Goal: Feedback & Contribution: Contribute content

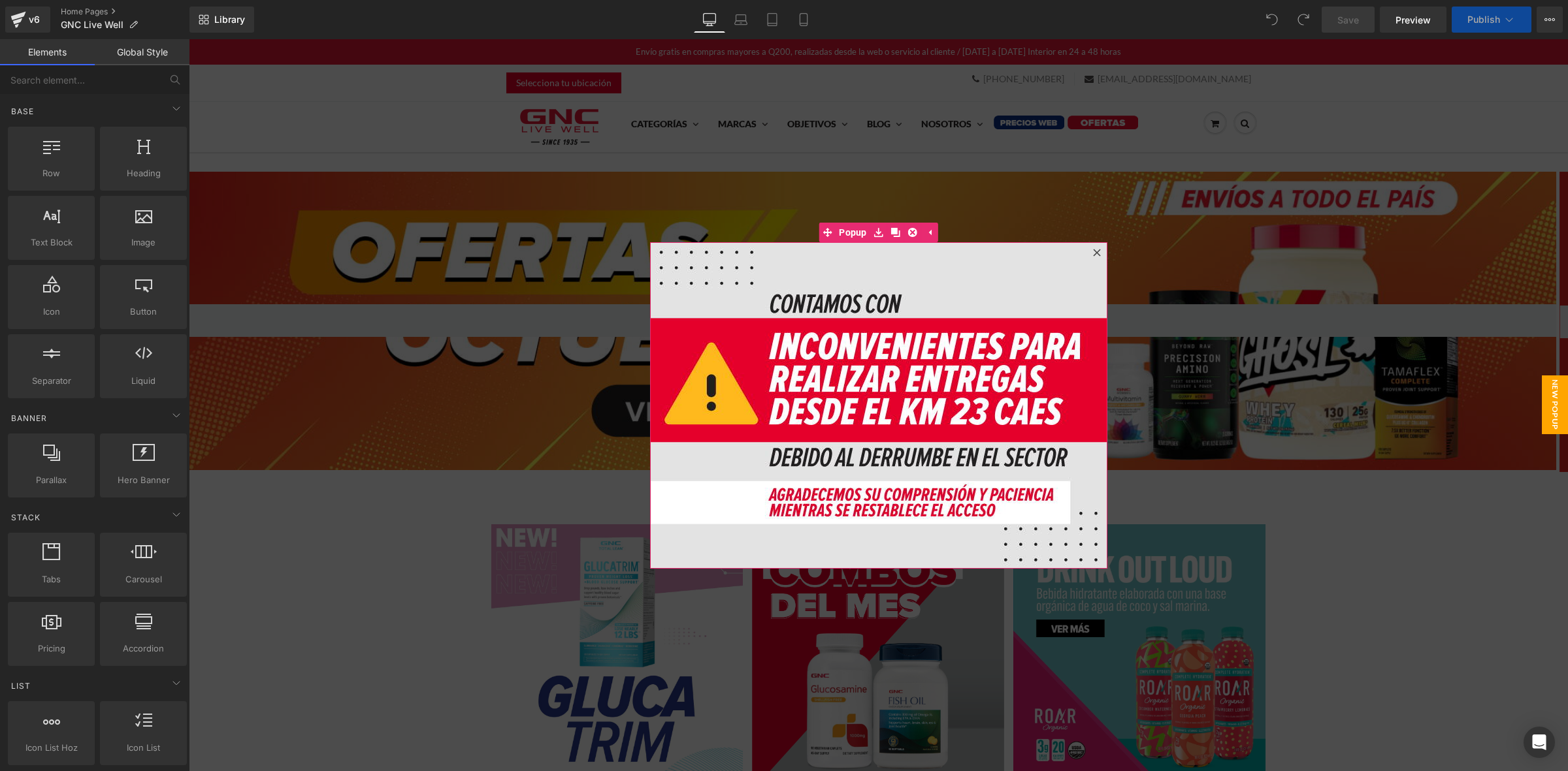
click at [1093, 250] on icon at bounding box center [1097, 252] width 8 height 8
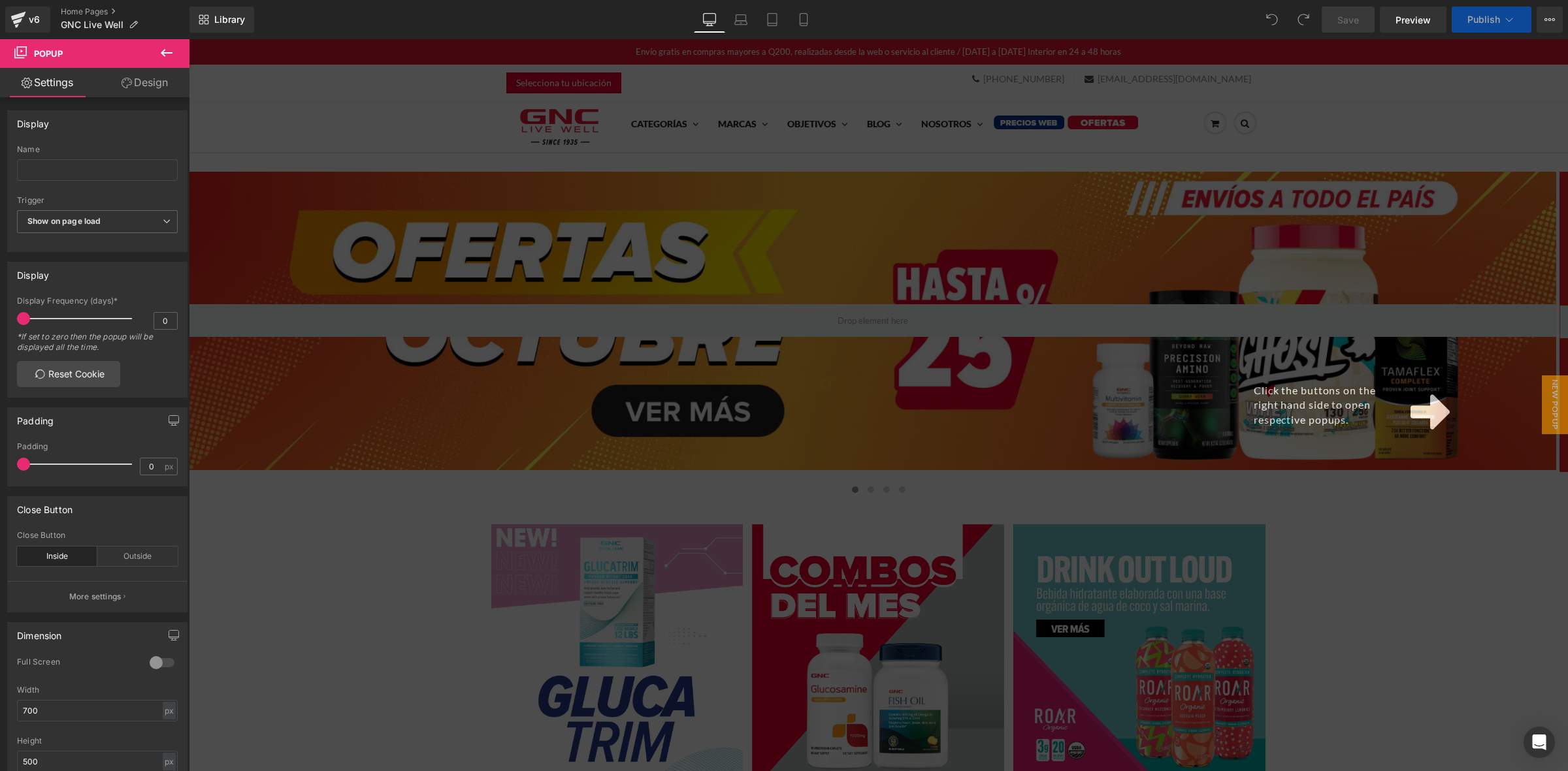
click at [416, 151] on div "Click the buttons on the right hand side to open respective popups." at bounding box center [878, 405] width 1379 height 732
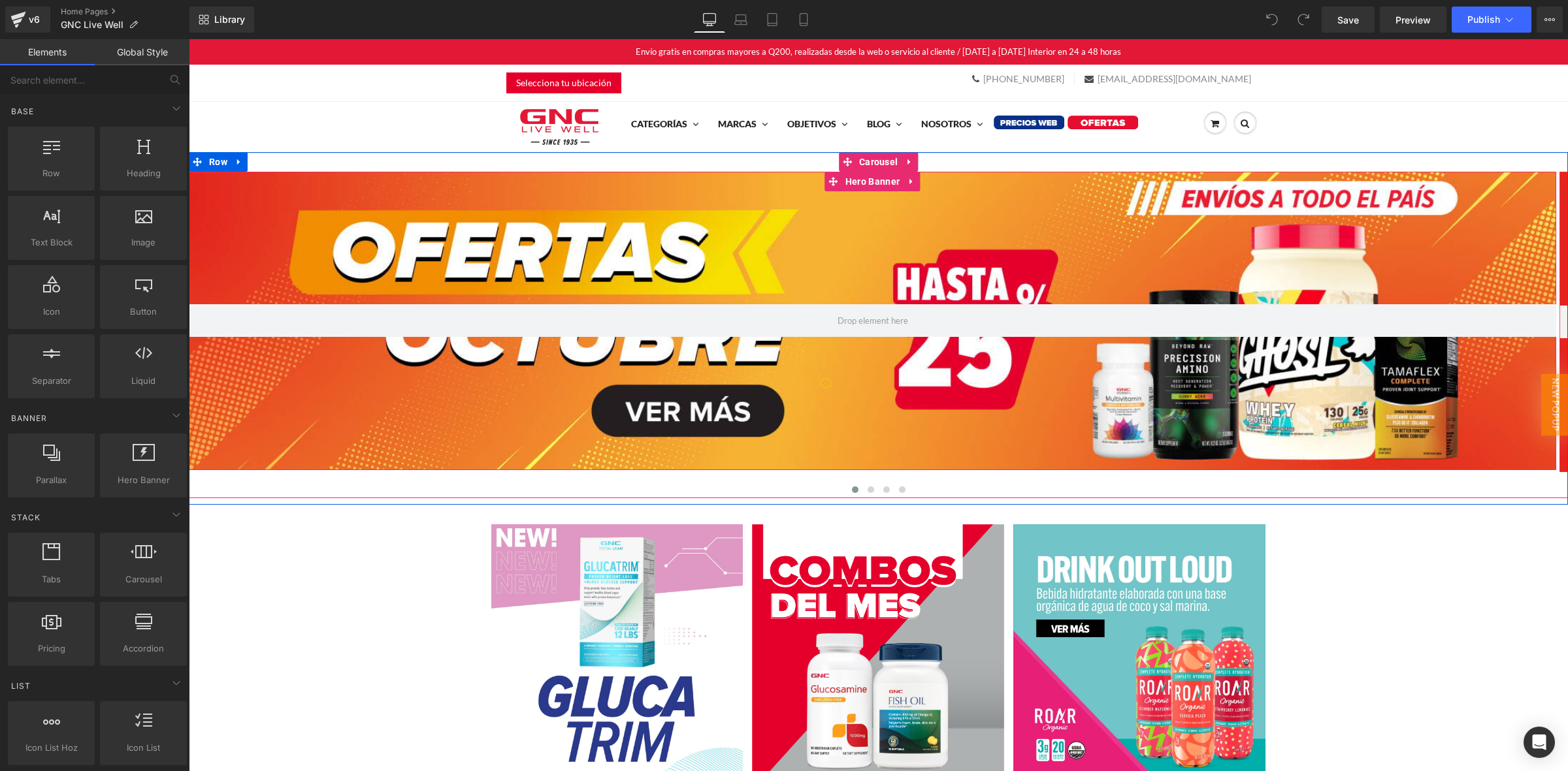
click at [399, 201] on div at bounding box center [872, 321] width 1368 height 299
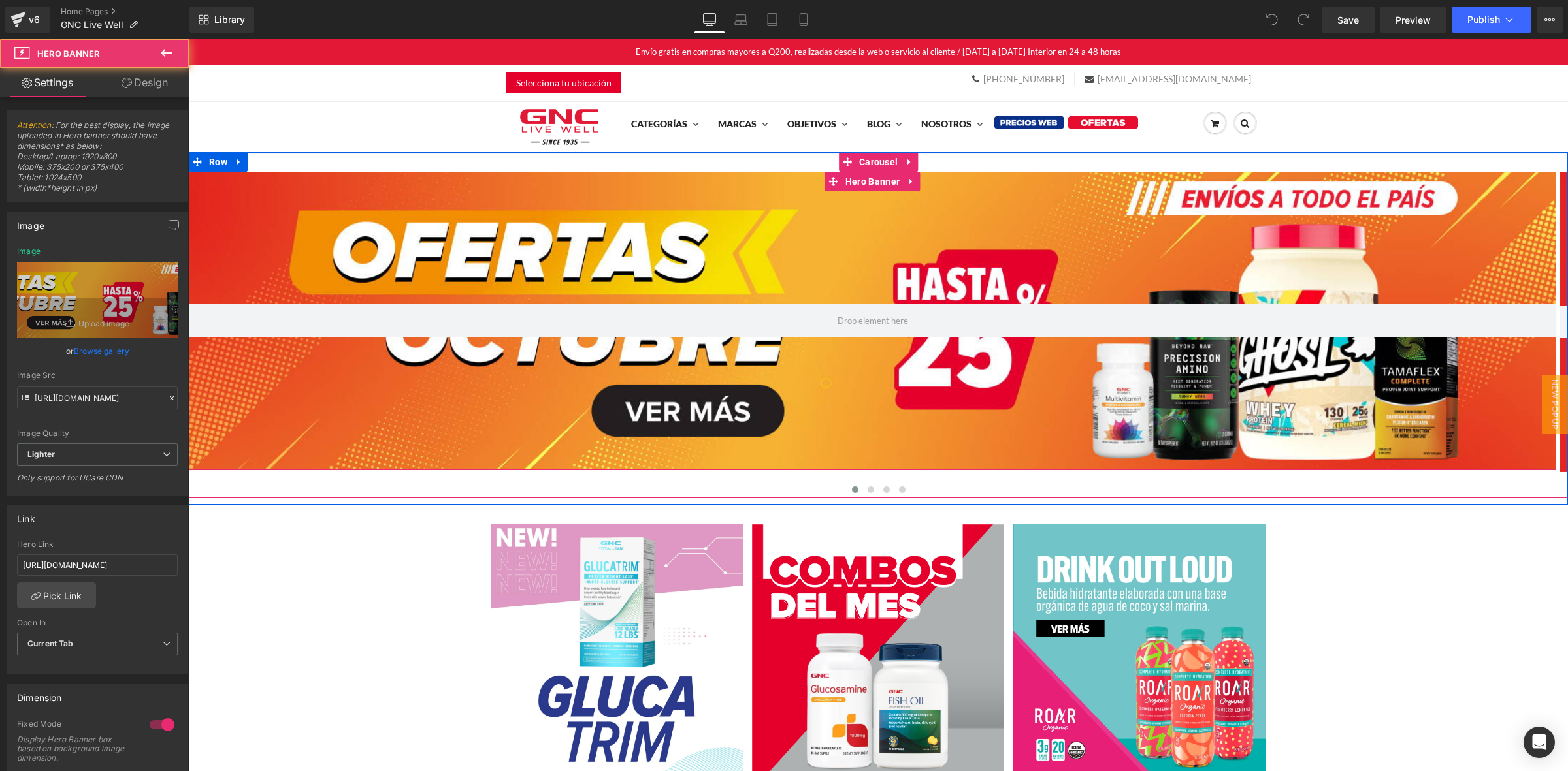
click at [397, 172] on div at bounding box center [872, 321] width 1368 height 299
click at [863, 186] on span "Hero Banner" at bounding box center [872, 181] width 61 height 19
click at [860, 168] on span "Carousel" at bounding box center [878, 162] width 45 height 19
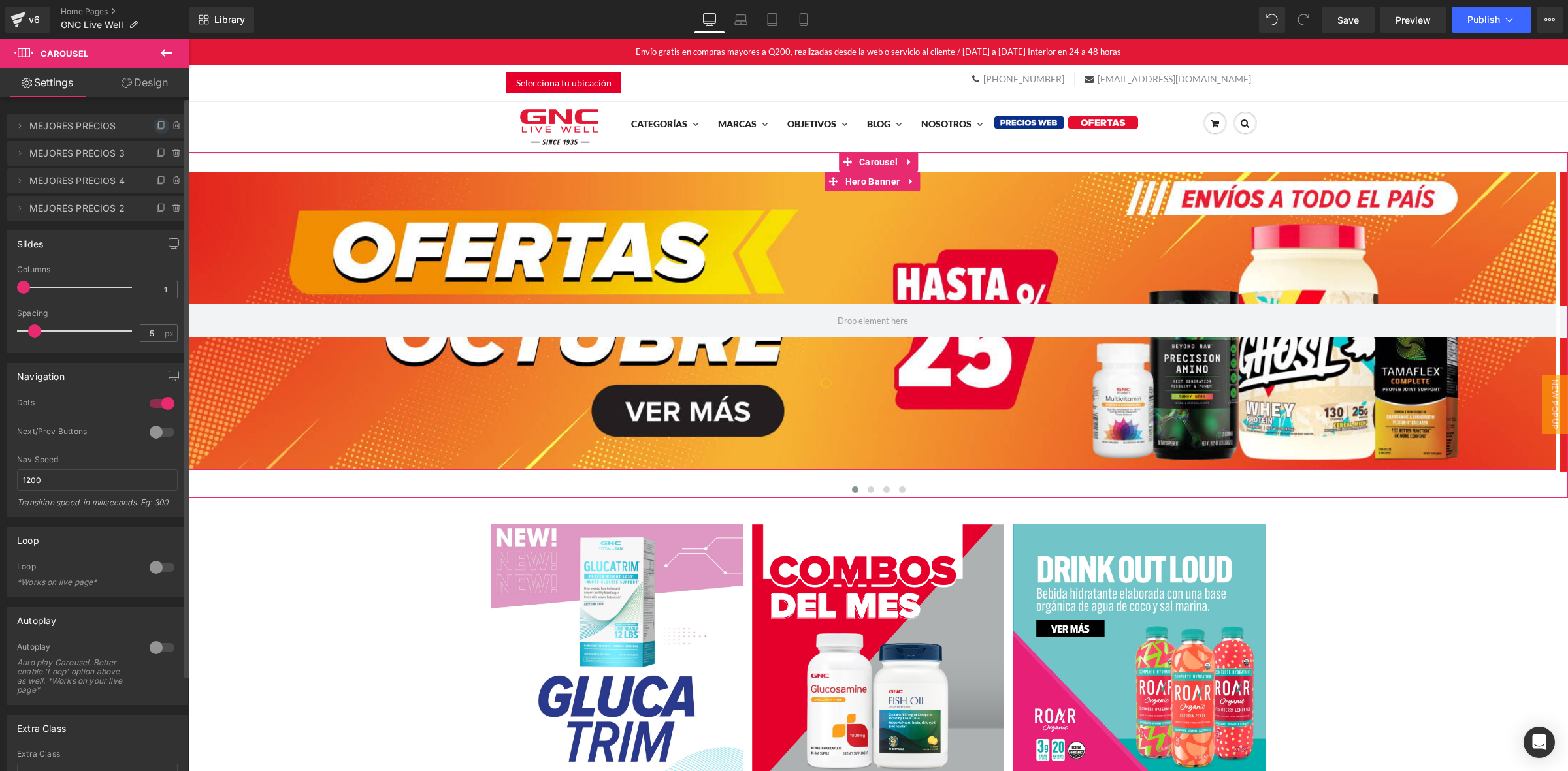
click at [158, 128] on icon at bounding box center [161, 124] width 5 height 6
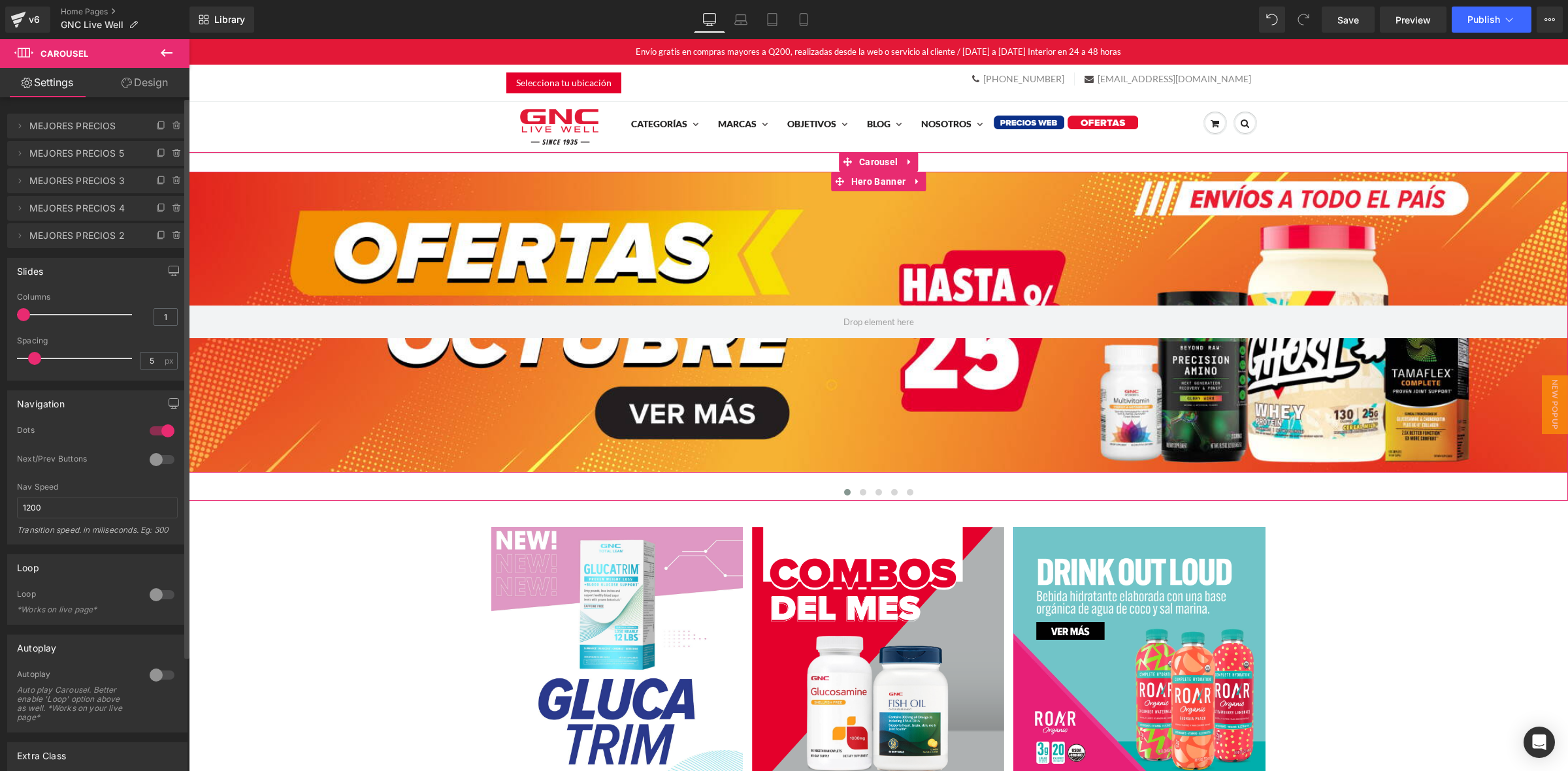
click at [115, 127] on span "MEJORES PRECIOS" at bounding box center [84, 126] width 110 height 25
click at [801, 276] on div at bounding box center [878, 322] width 1379 height 302
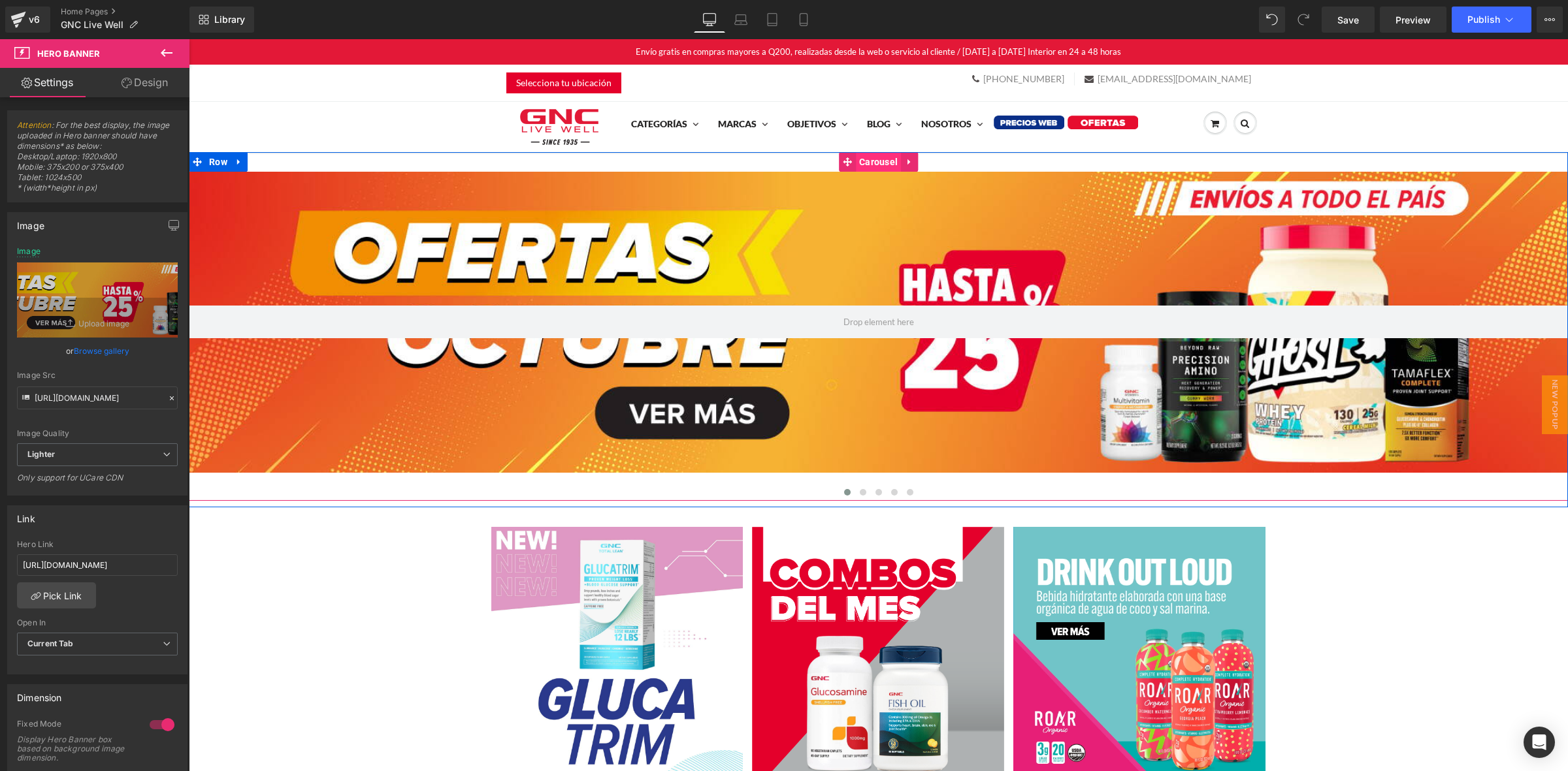
click at [878, 164] on span "Carousel" at bounding box center [878, 161] width 45 height 19
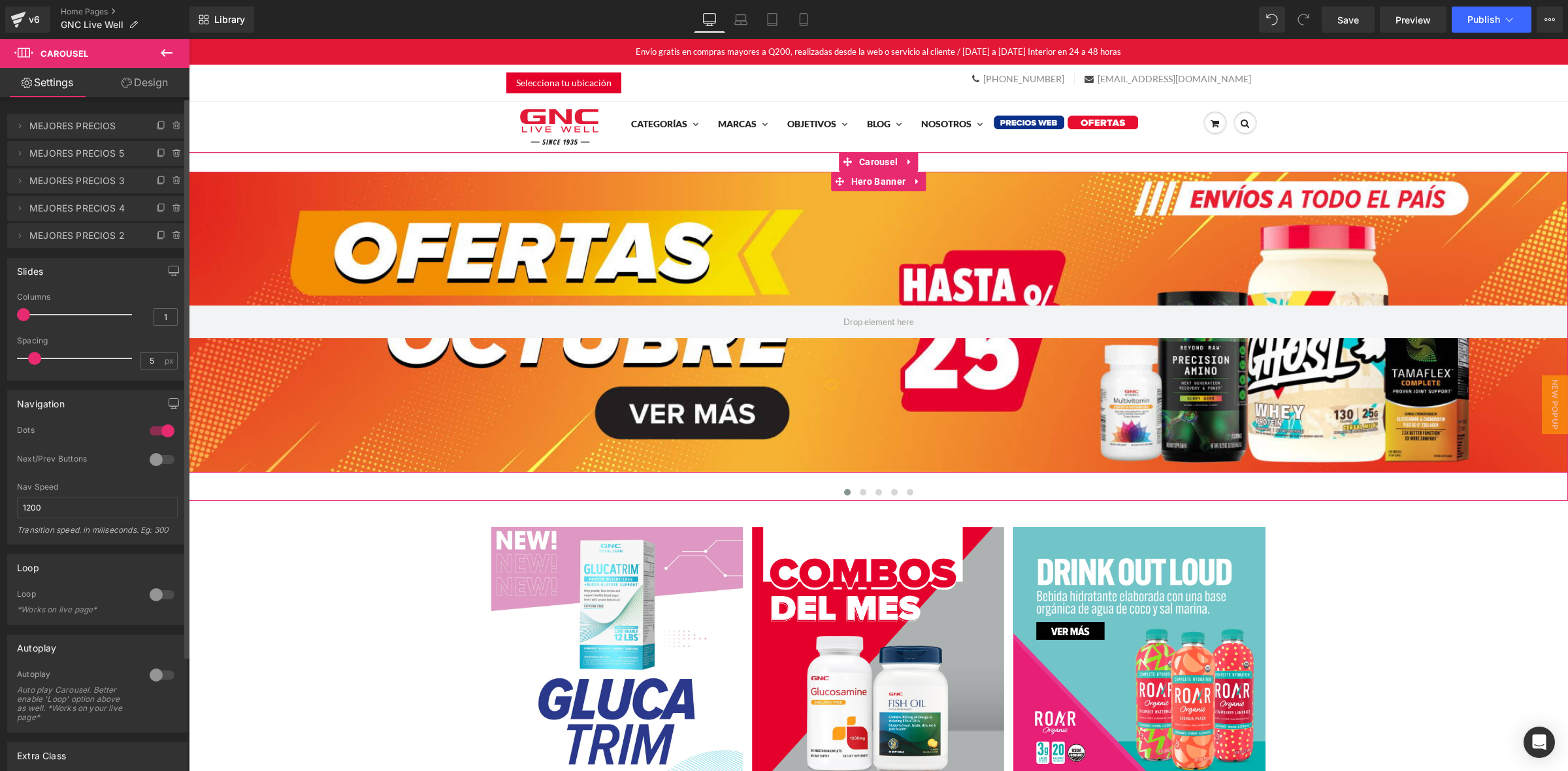
click at [103, 128] on span "MEJORES PRECIOS" at bounding box center [84, 126] width 110 height 25
click at [16, 125] on icon at bounding box center [19, 126] width 10 height 10
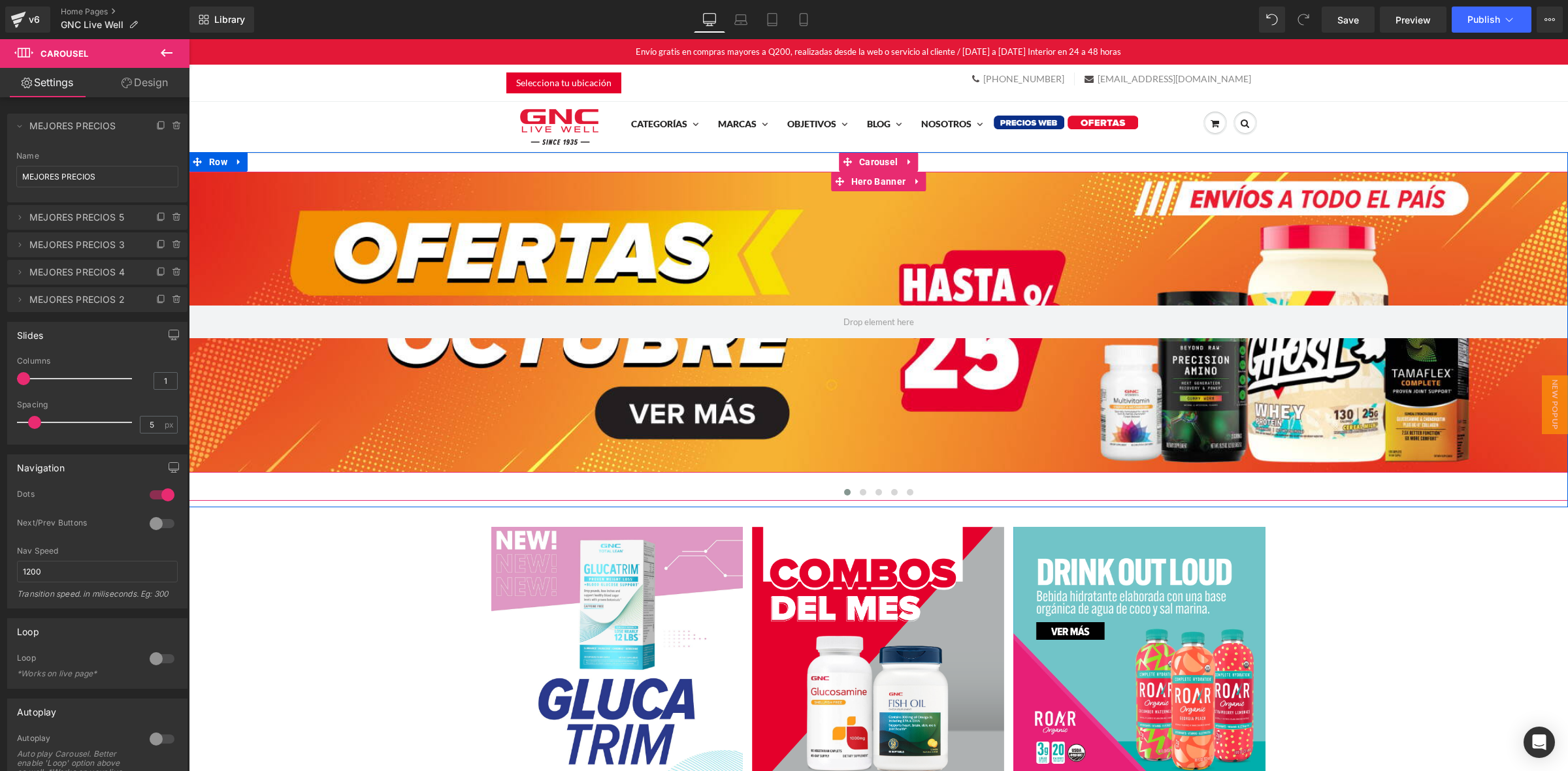
click at [520, 250] on div at bounding box center [878, 322] width 1379 height 302
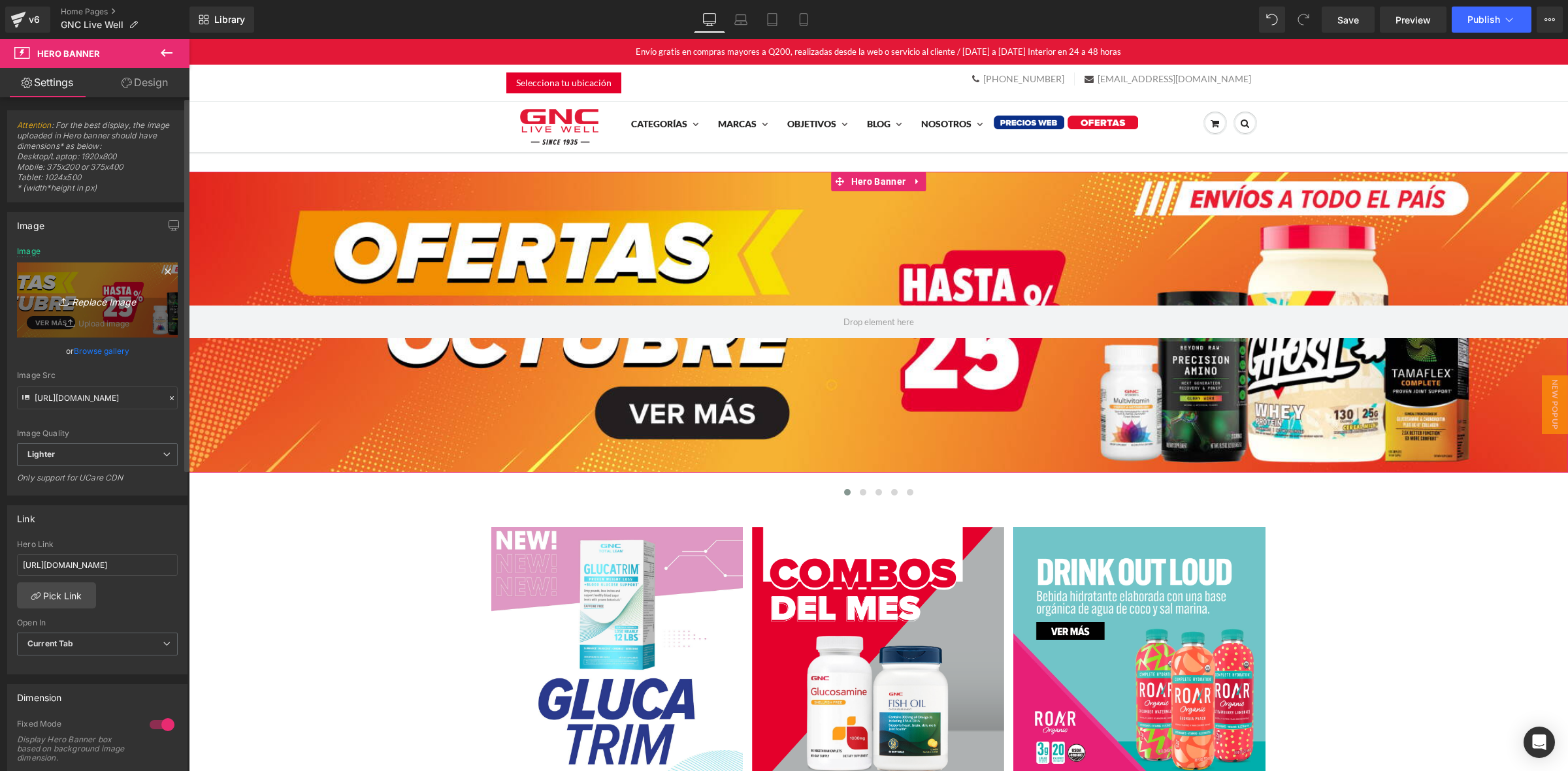
click at [92, 298] on icon "Replace Image" at bounding box center [97, 300] width 105 height 16
type input "C:\fakepath\FUNDECAN desktop.jpg"
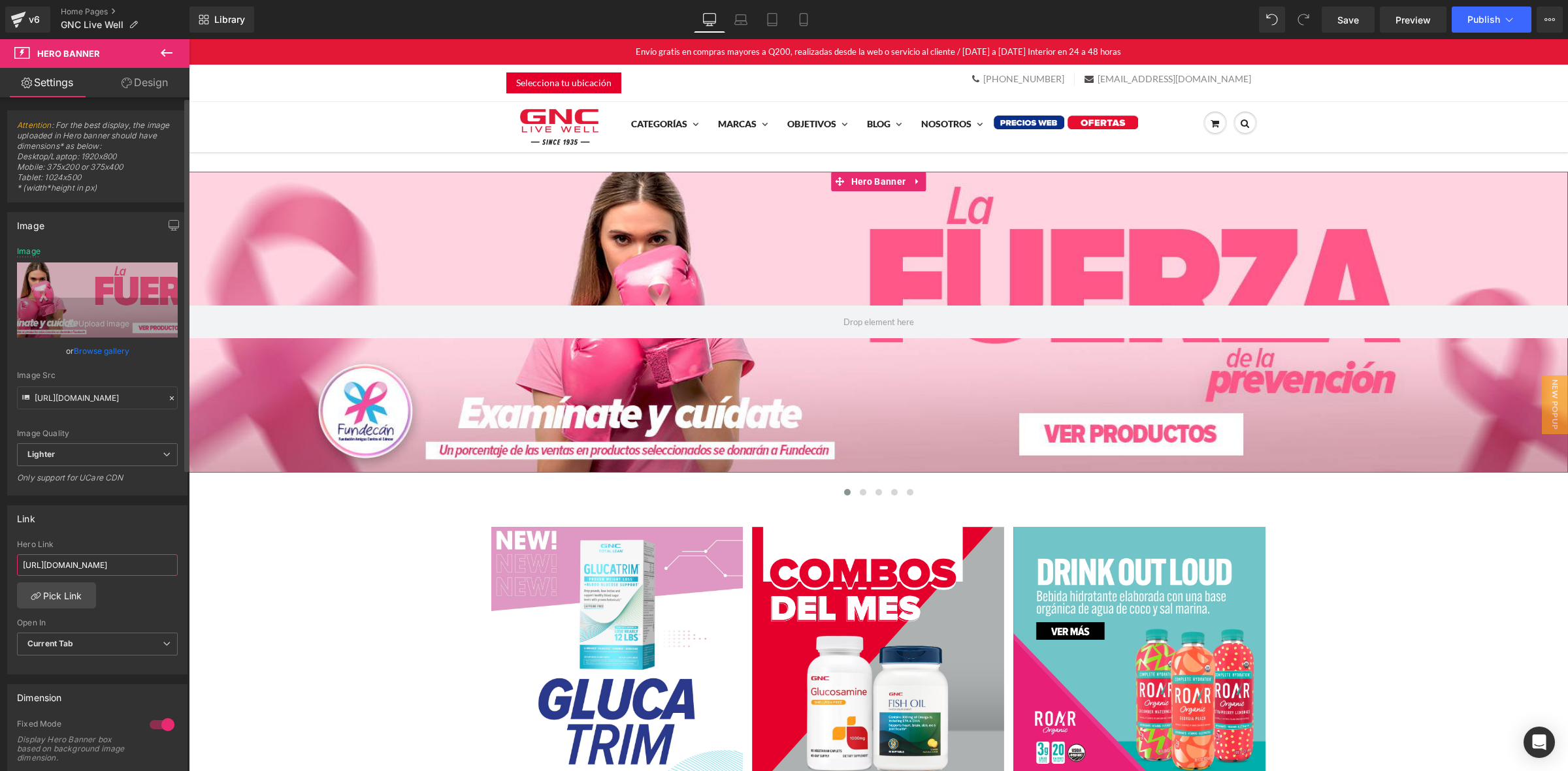
click at [84, 561] on input "[URL][DOMAIN_NAME]" at bounding box center [97, 565] width 161 height 22
paste input ".[DOMAIN_NAME][URL]"
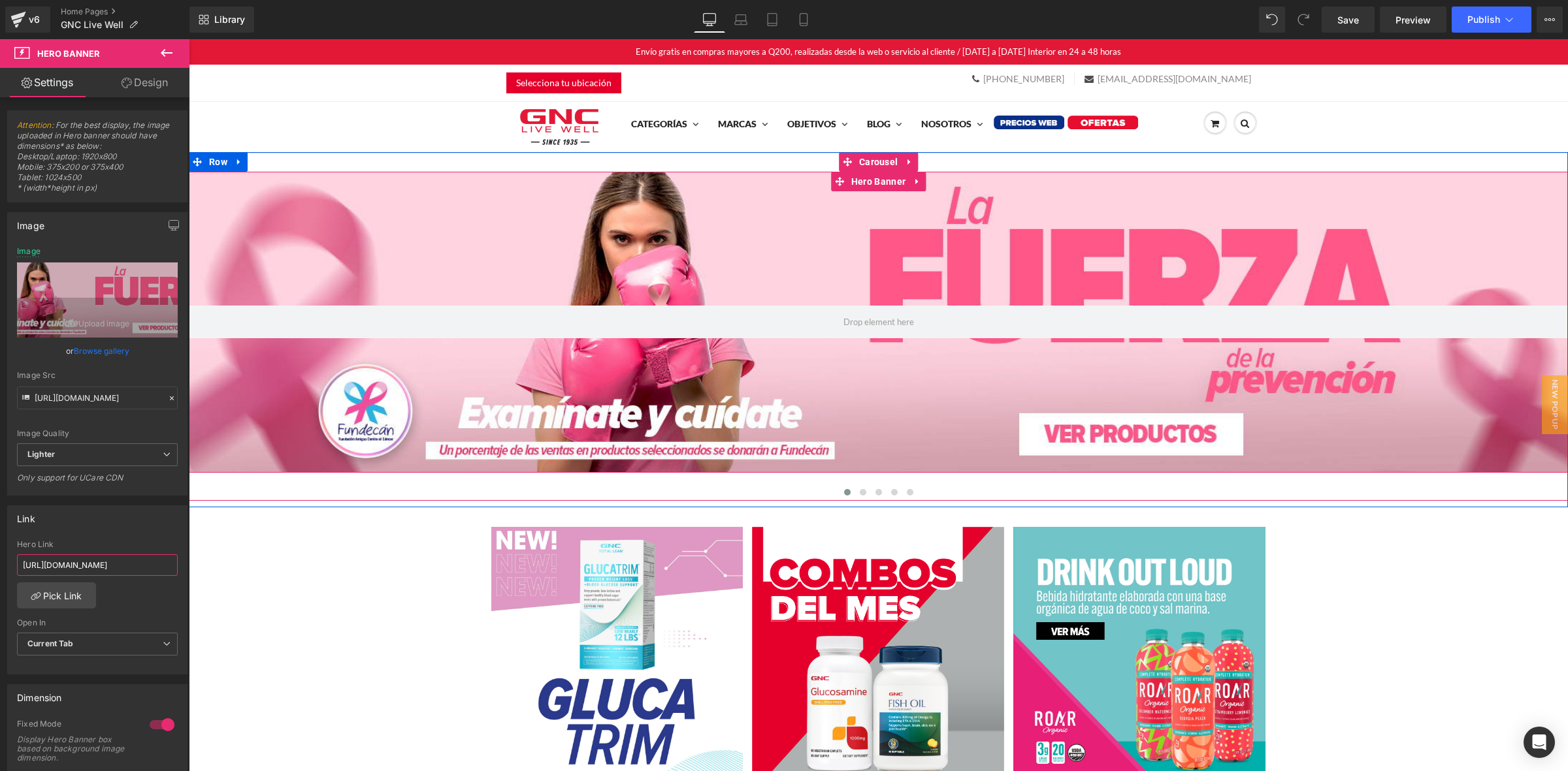
type input "[URL][DOMAIN_NAME]"
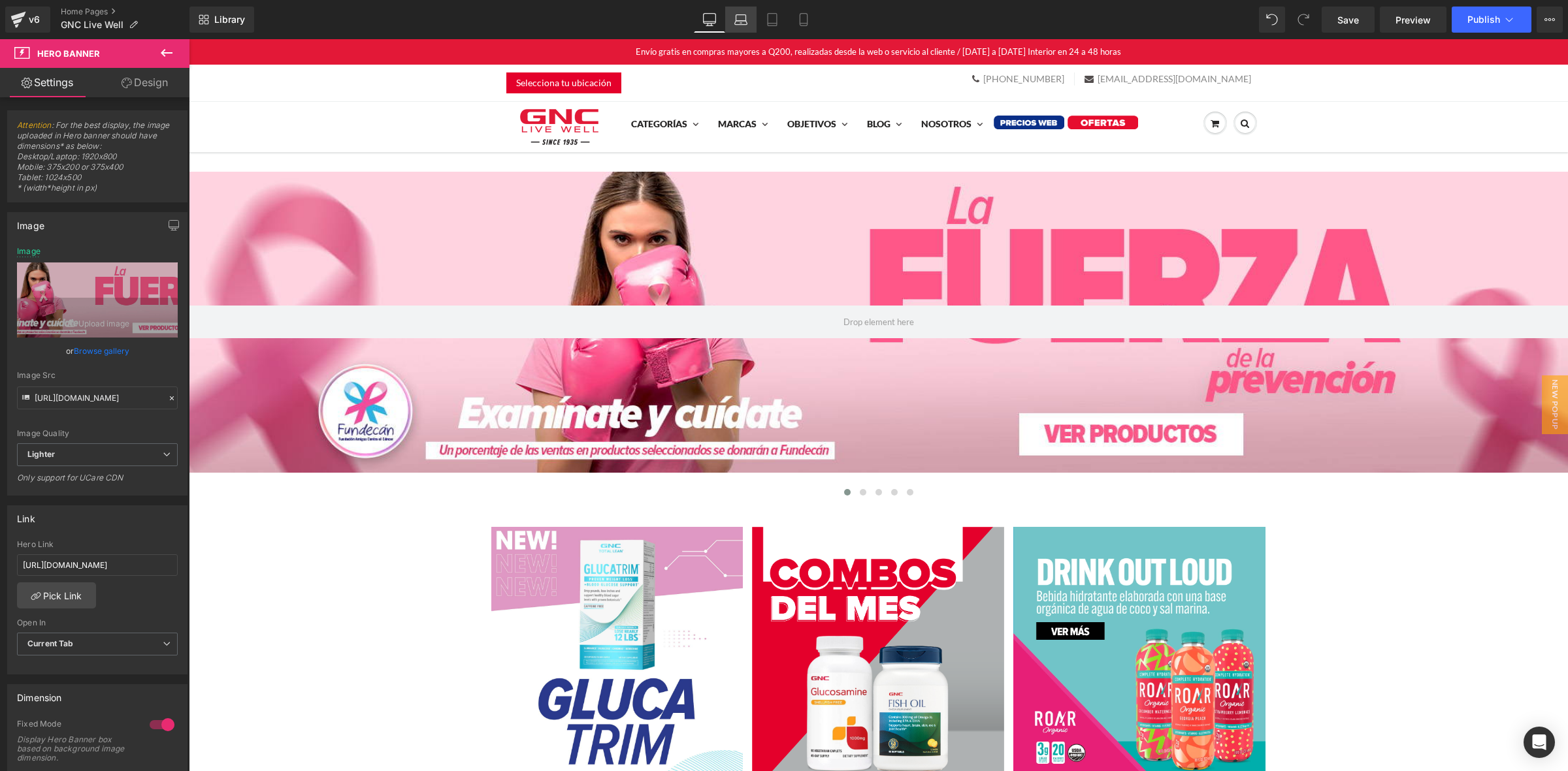
click at [739, 23] on icon at bounding box center [741, 19] width 13 height 13
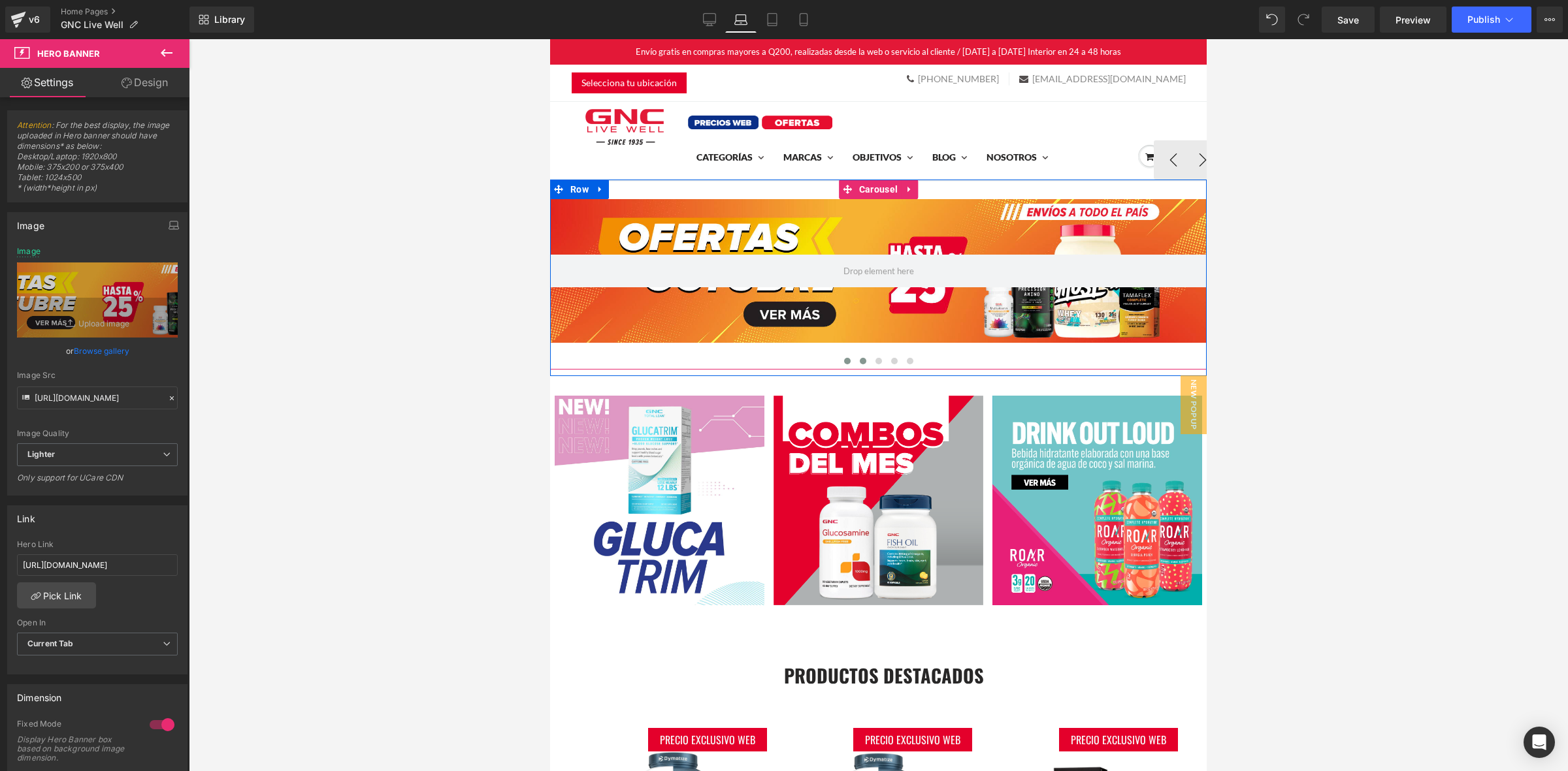
click at [860, 359] on span at bounding box center [863, 361] width 6 height 6
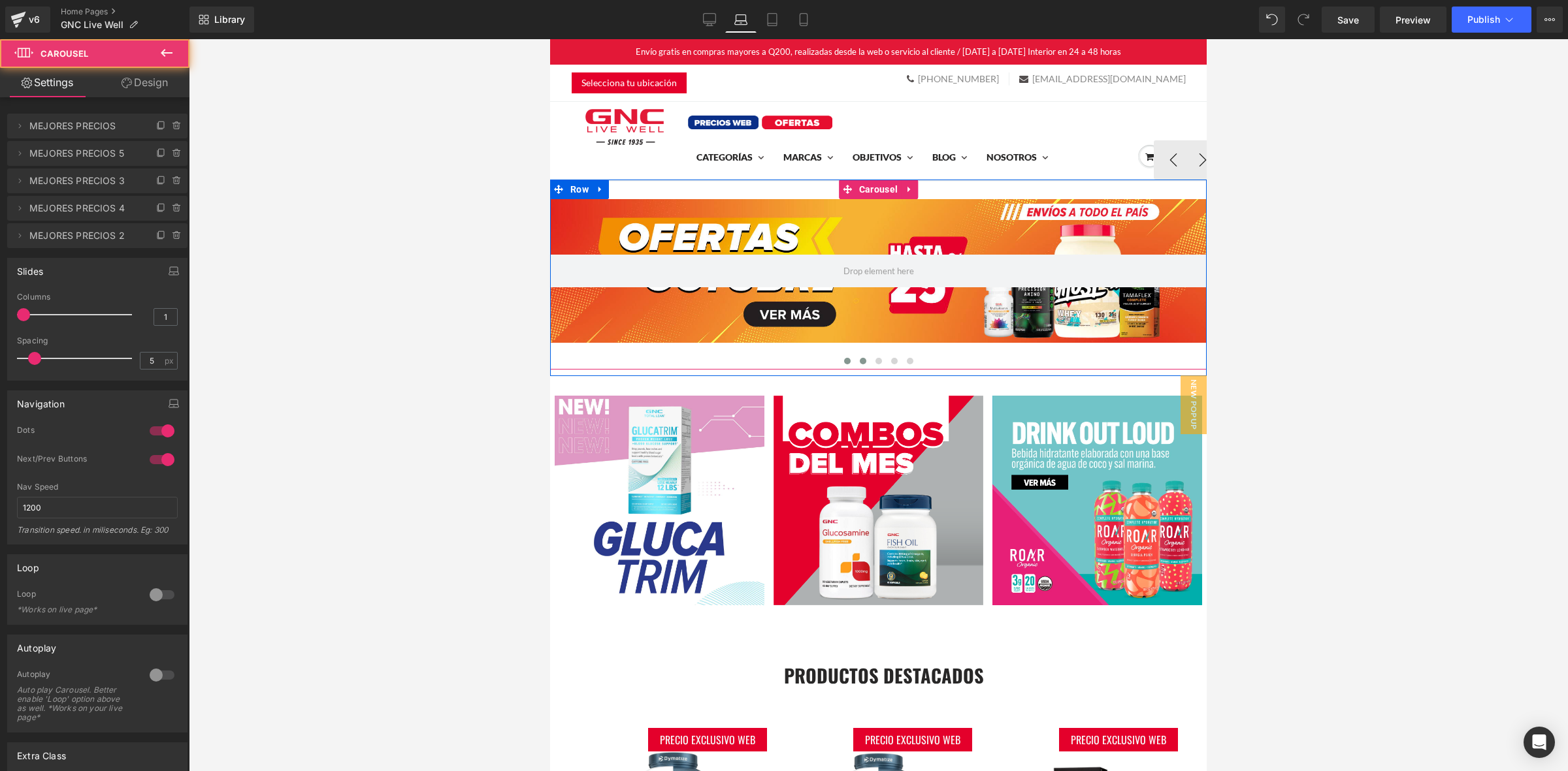
click at [846, 363] on button at bounding box center [847, 361] width 16 height 13
click at [870, 234] on div at bounding box center [878, 271] width 656 height 144
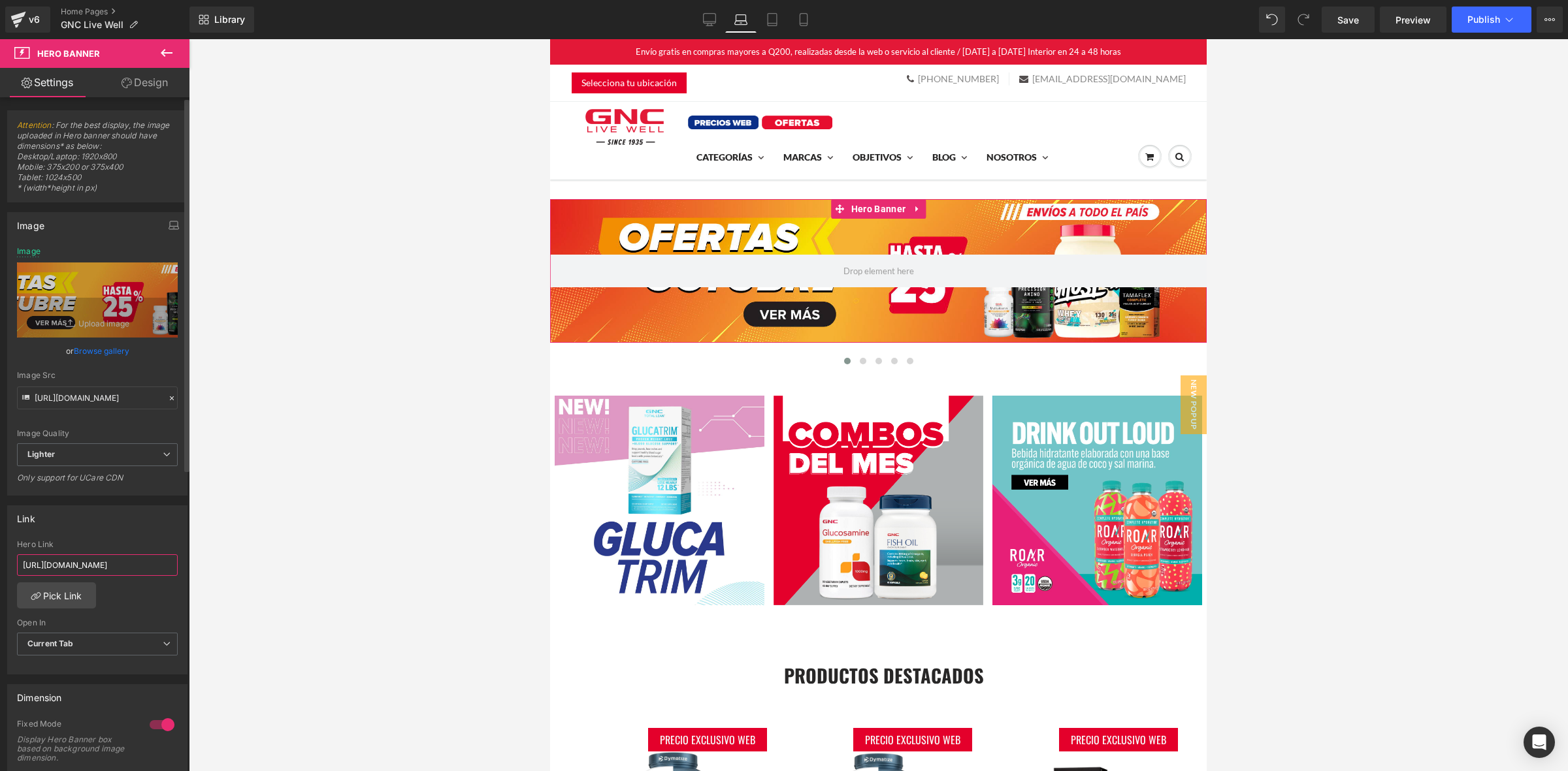
click at [80, 565] on input "[URL][DOMAIN_NAME]" at bounding box center [97, 565] width 161 height 22
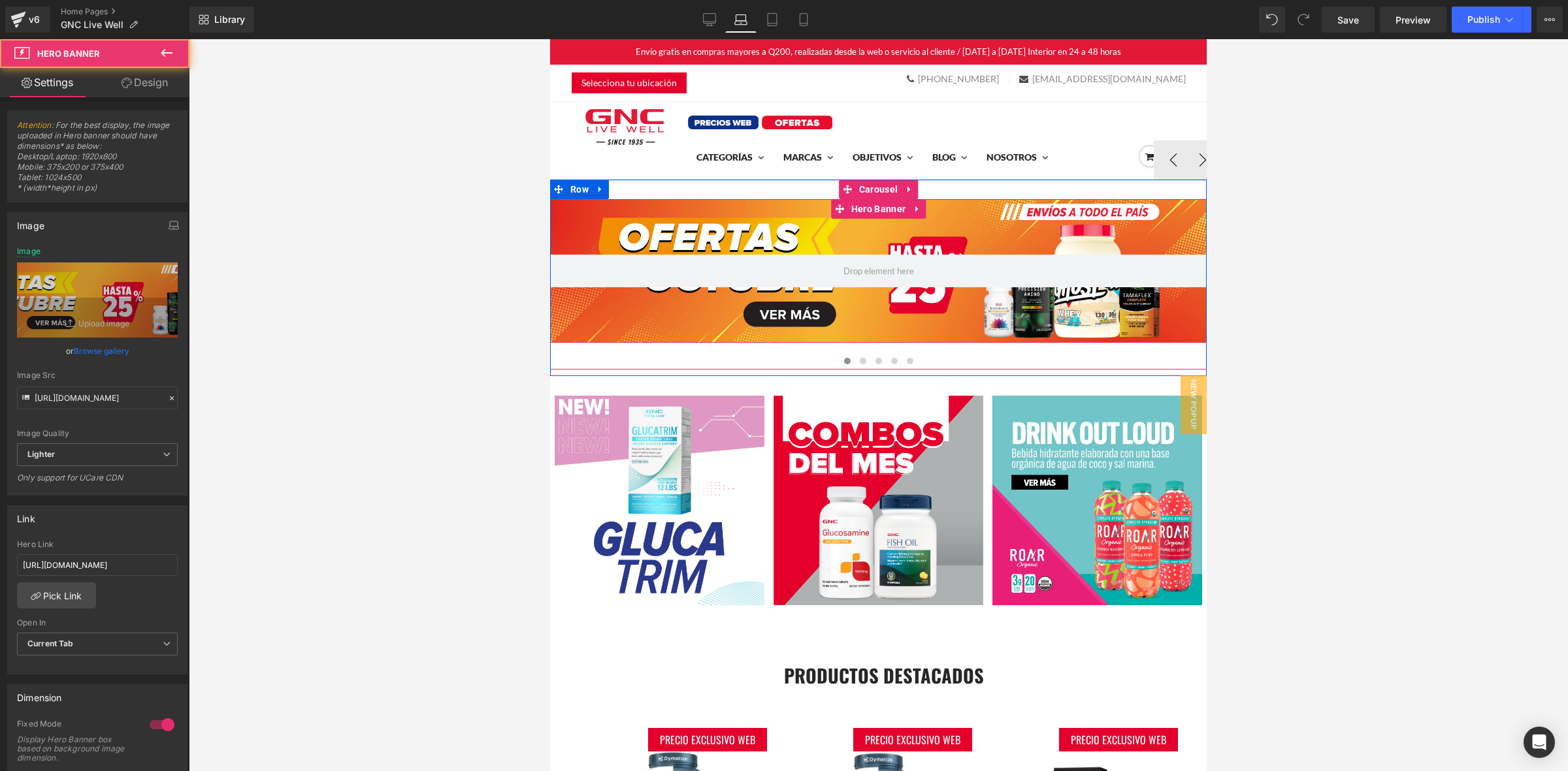
click at [840, 229] on div at bounding box center [878, 271] width 656 height 144
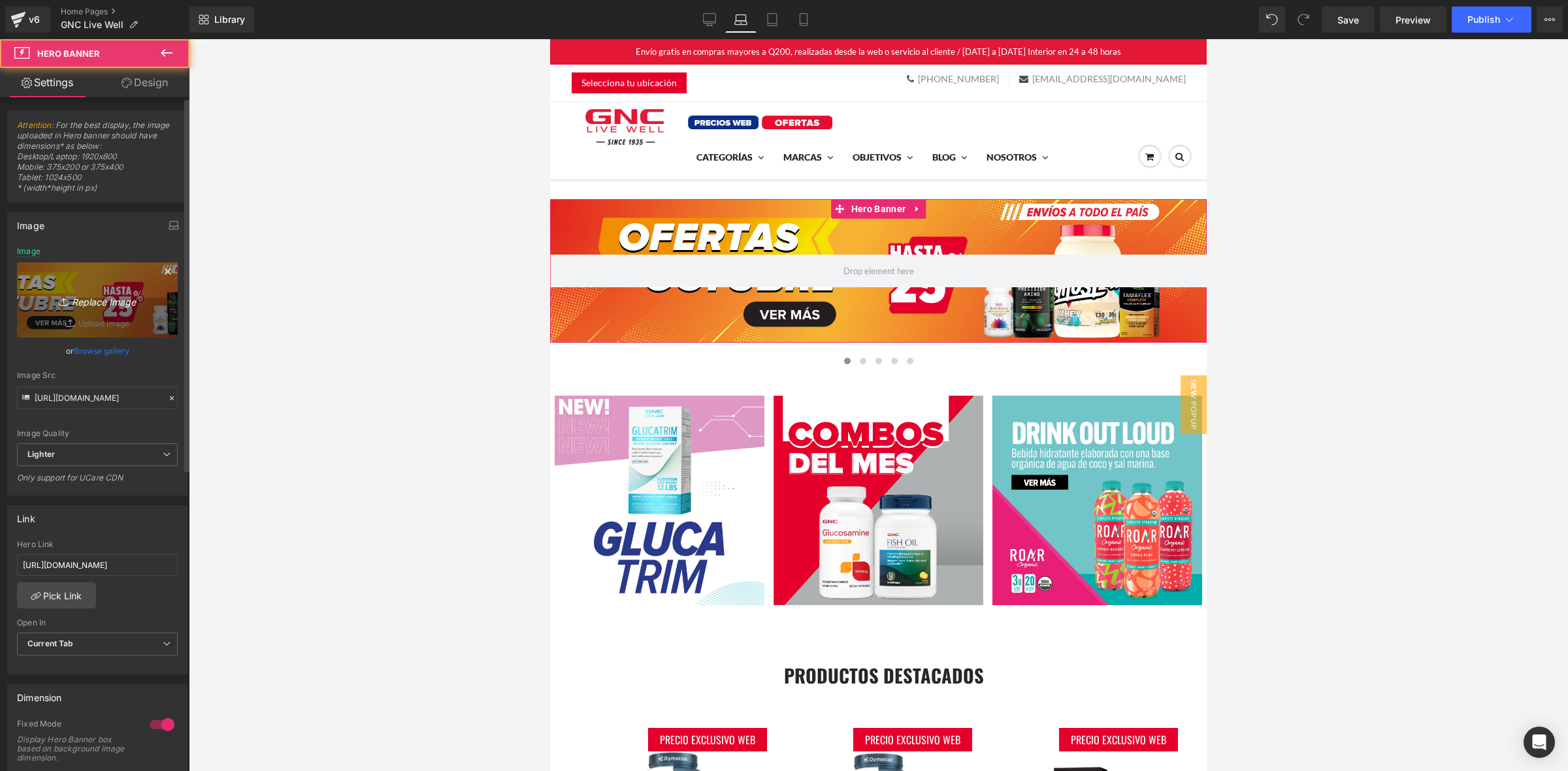
click at [119, 314] on link "Replace Image" at bounding box center [97, 300] width 161 height 75
type input "C:\fakepath\FUNDECAN desktop.jpg"
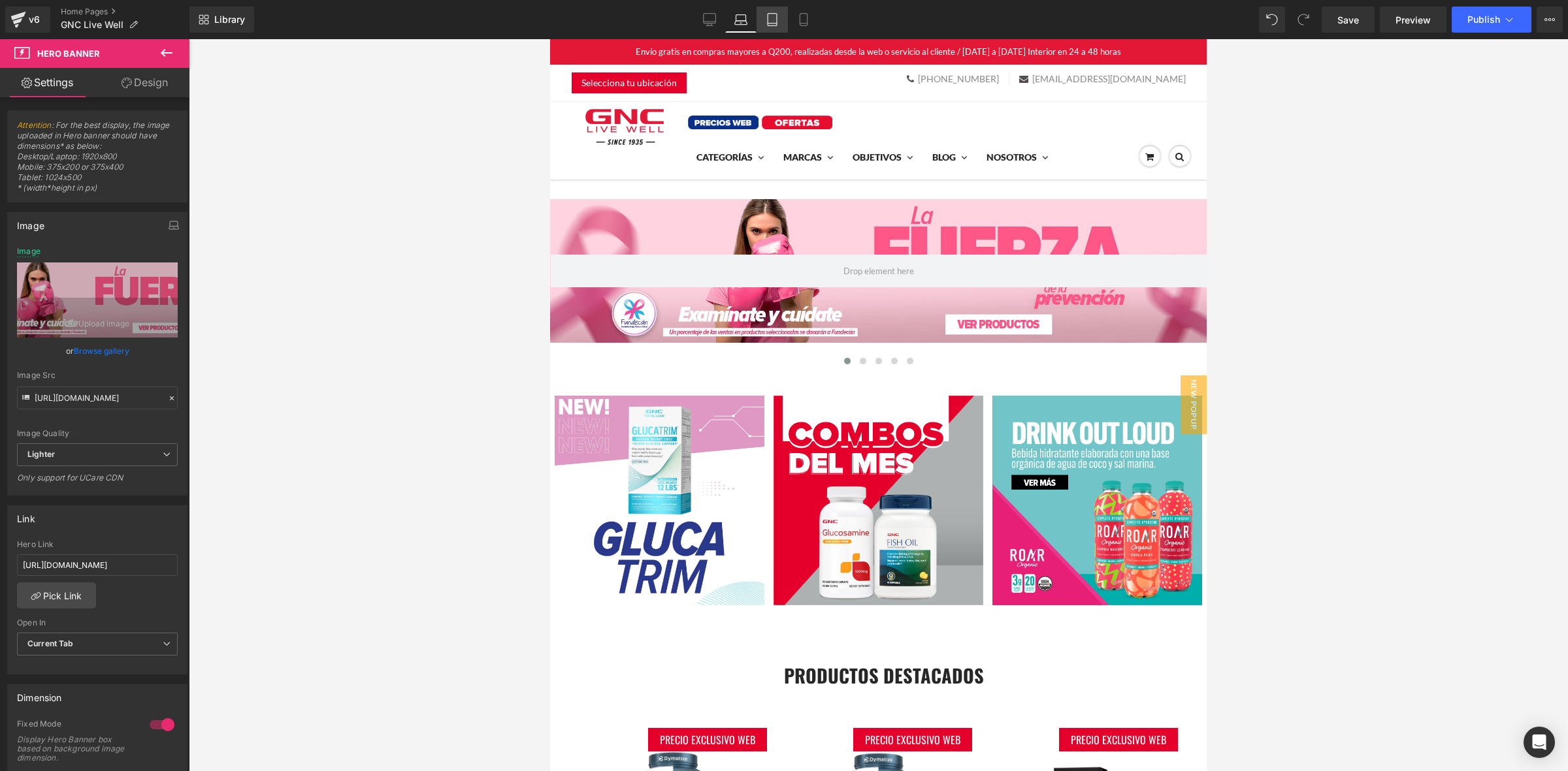
click at [766, 26] on link "Tablet" at bounding box center [772, 19] width 31 height 26
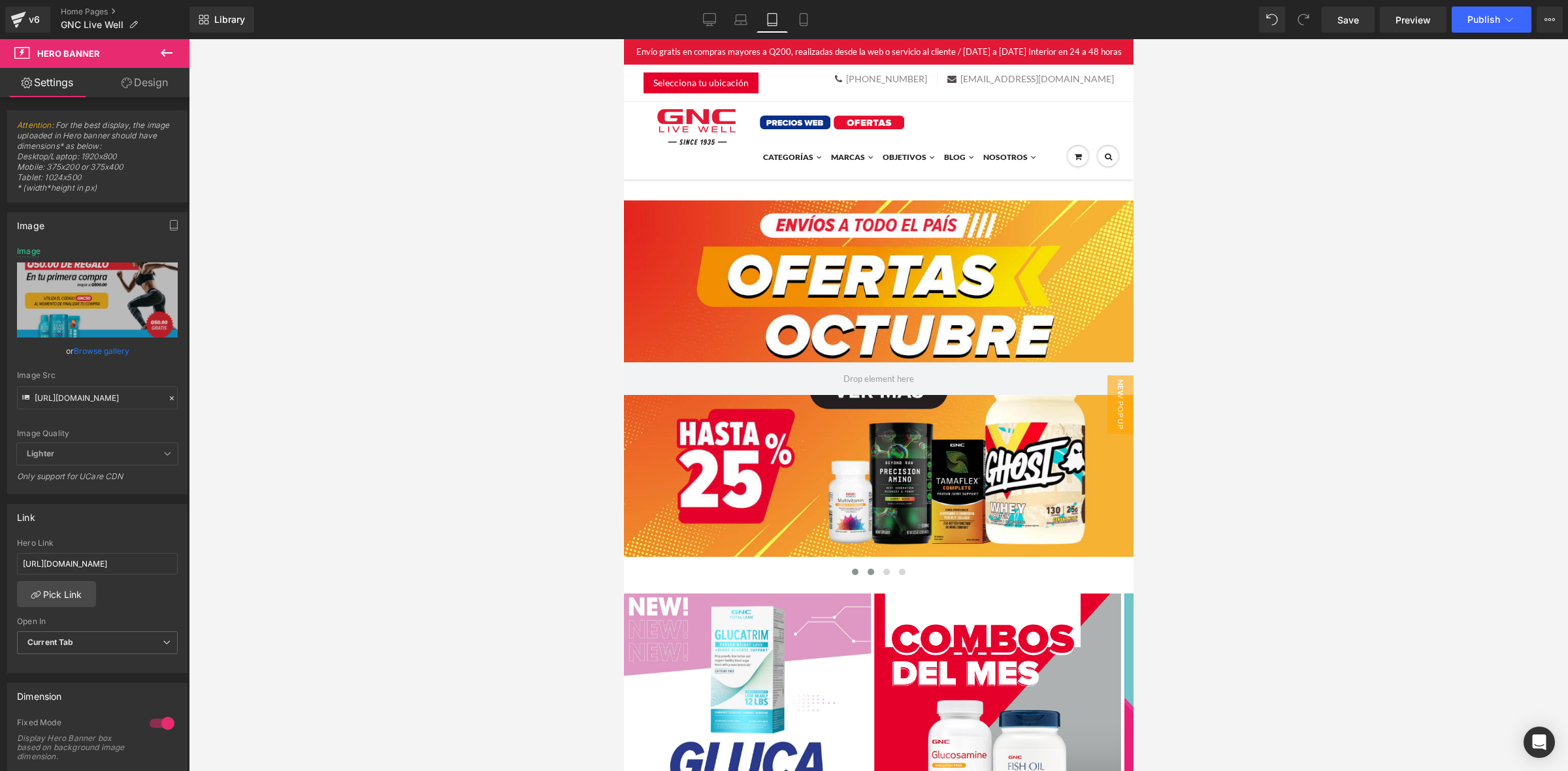
click at [865, 566] on button at bounding box center [870, 571] width 16 height 13
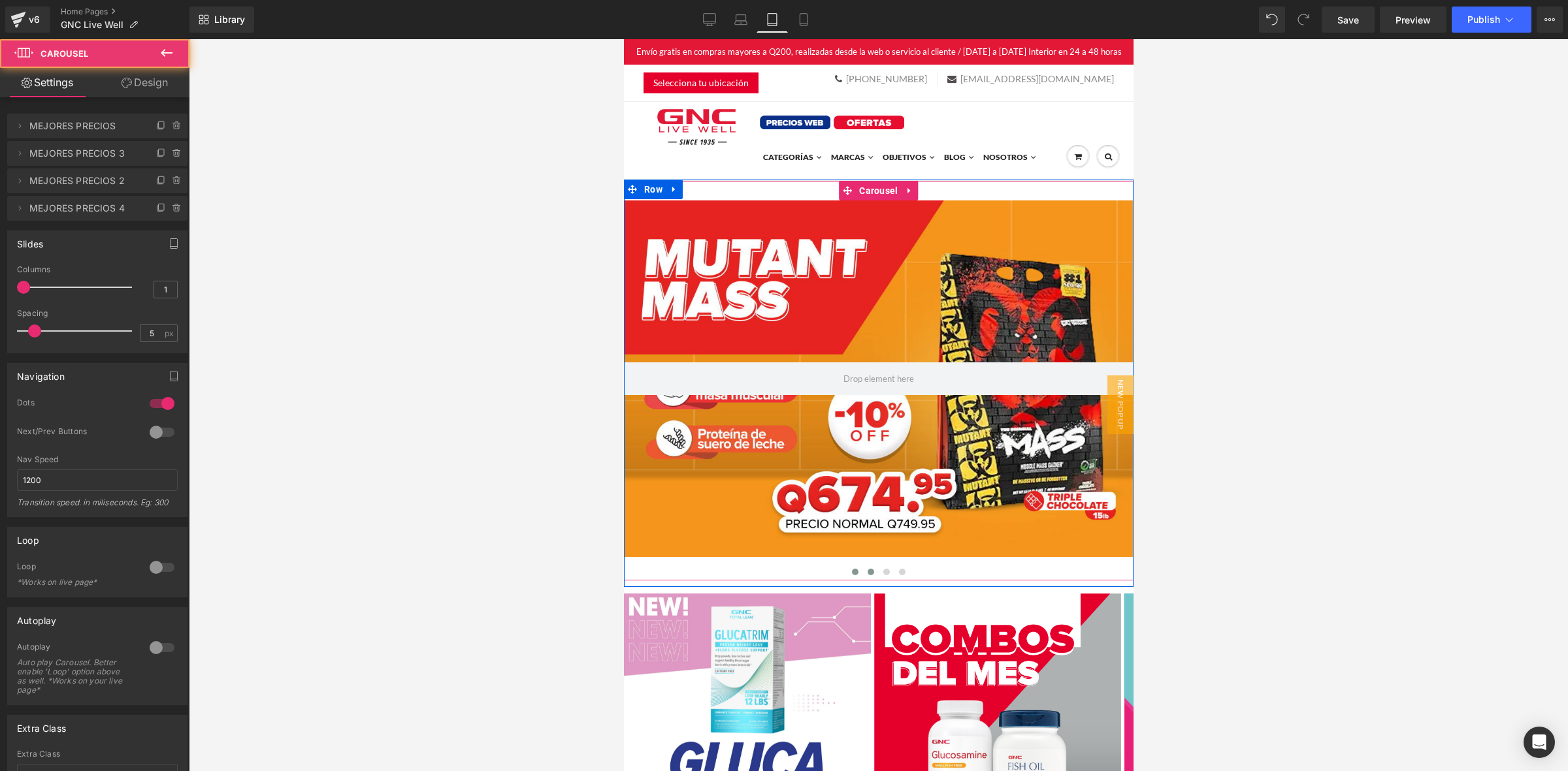
click at [851, 572] on span at bounding box center [854, 572] width 6 height 6
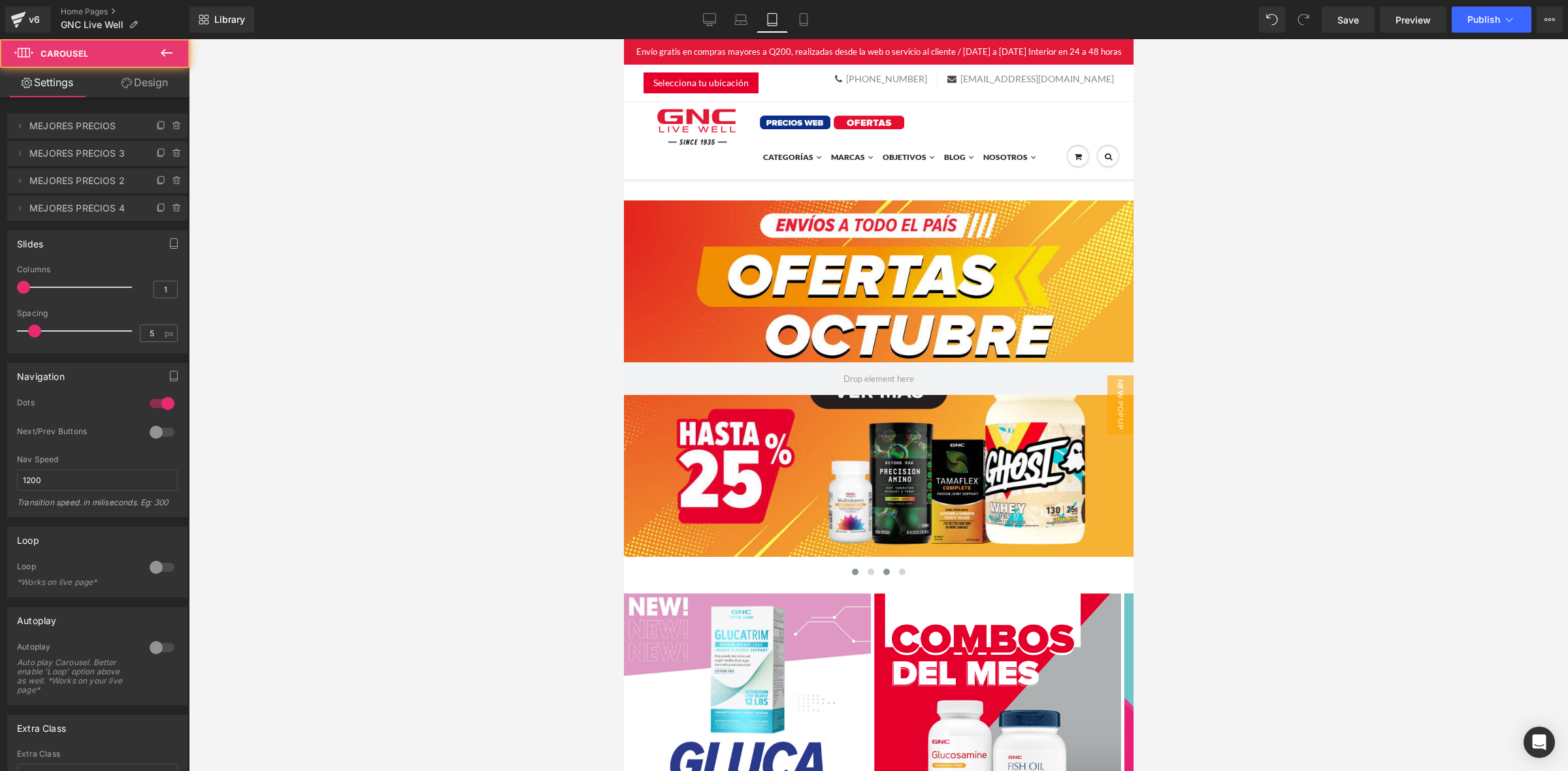
click at [878, 575] on button at bounding box center [886, 571] width 16 height 13
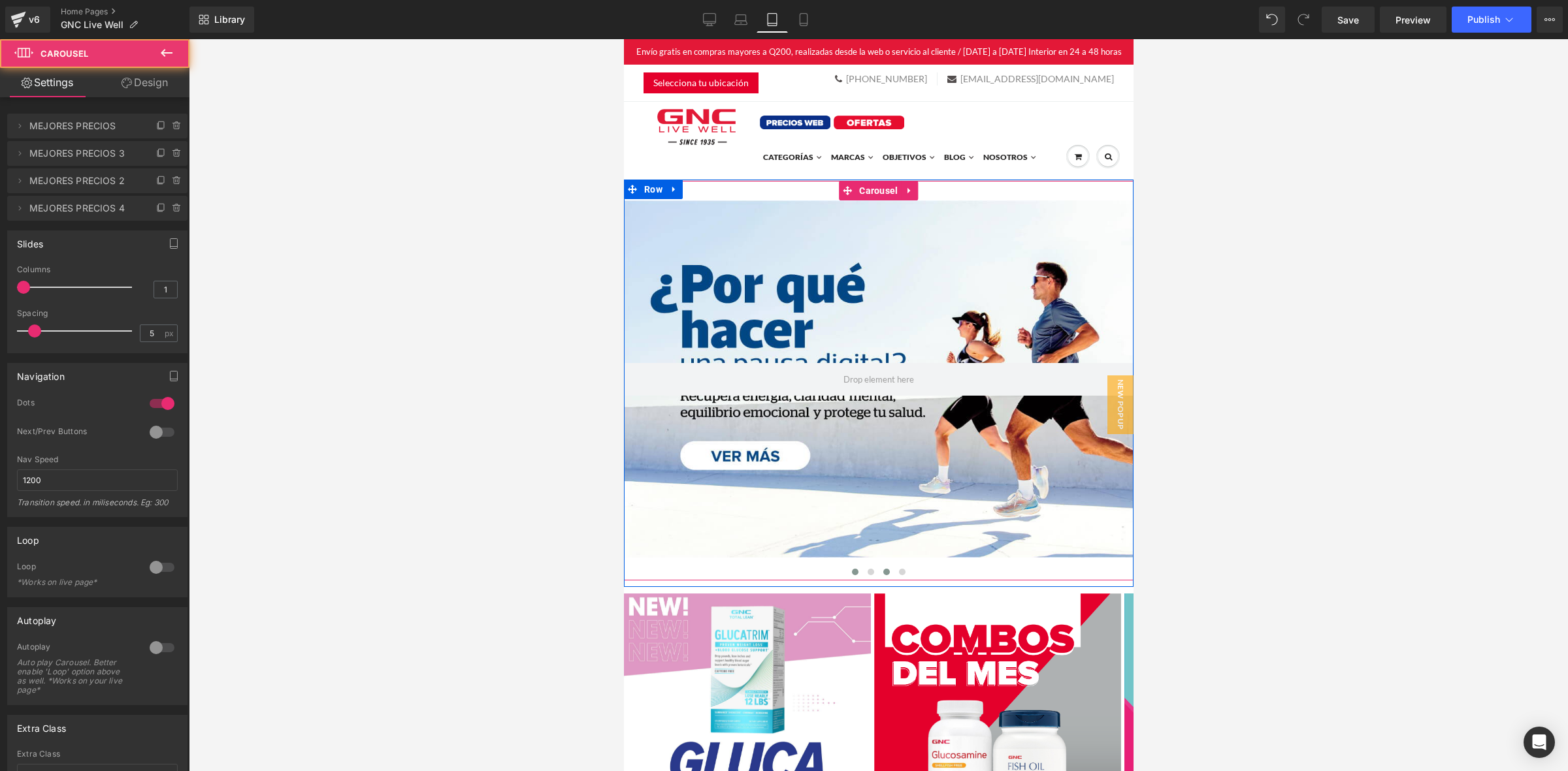
click at [852, 574] on button at bounding box center [854, 571] width 16 height 13
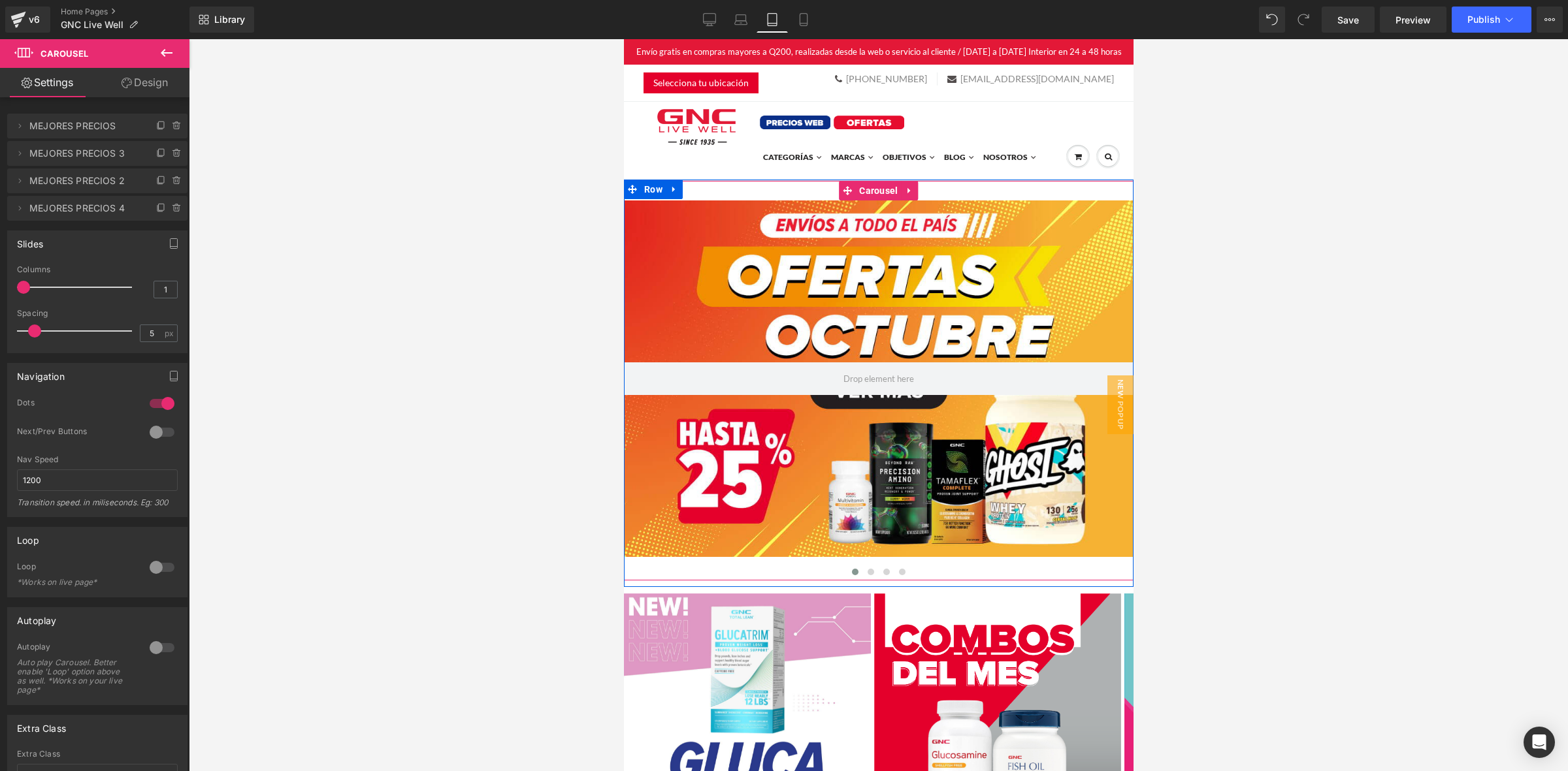
click at [871, 193] on span "Carousel" at bounding box center [878, 190] width 45 height 19
click at [154, 130] on span at bounding box center [162, 126] width 16 height 16
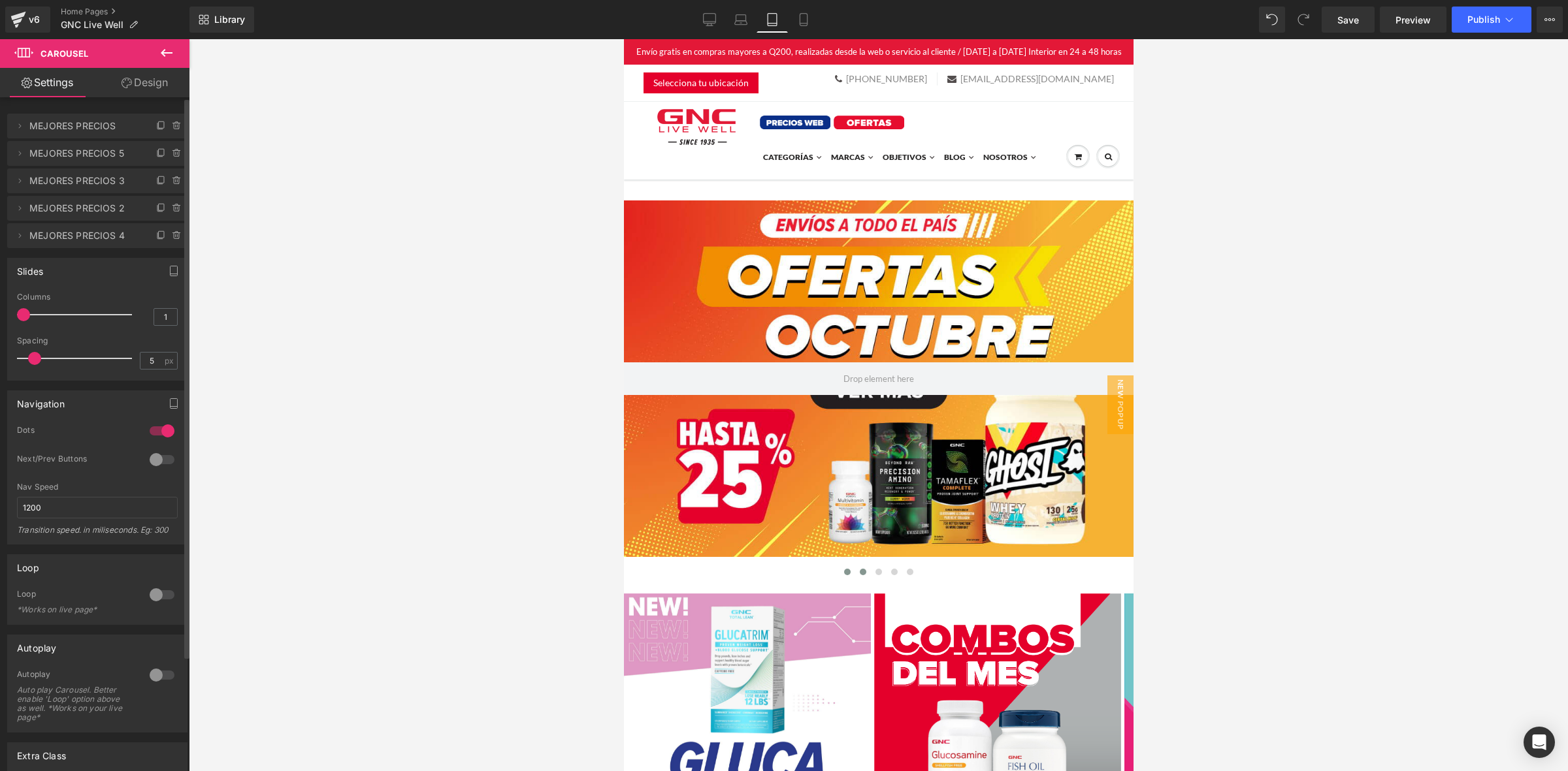
click at [854, 572] on button at bounding box center [862, 571] width 16 height 13
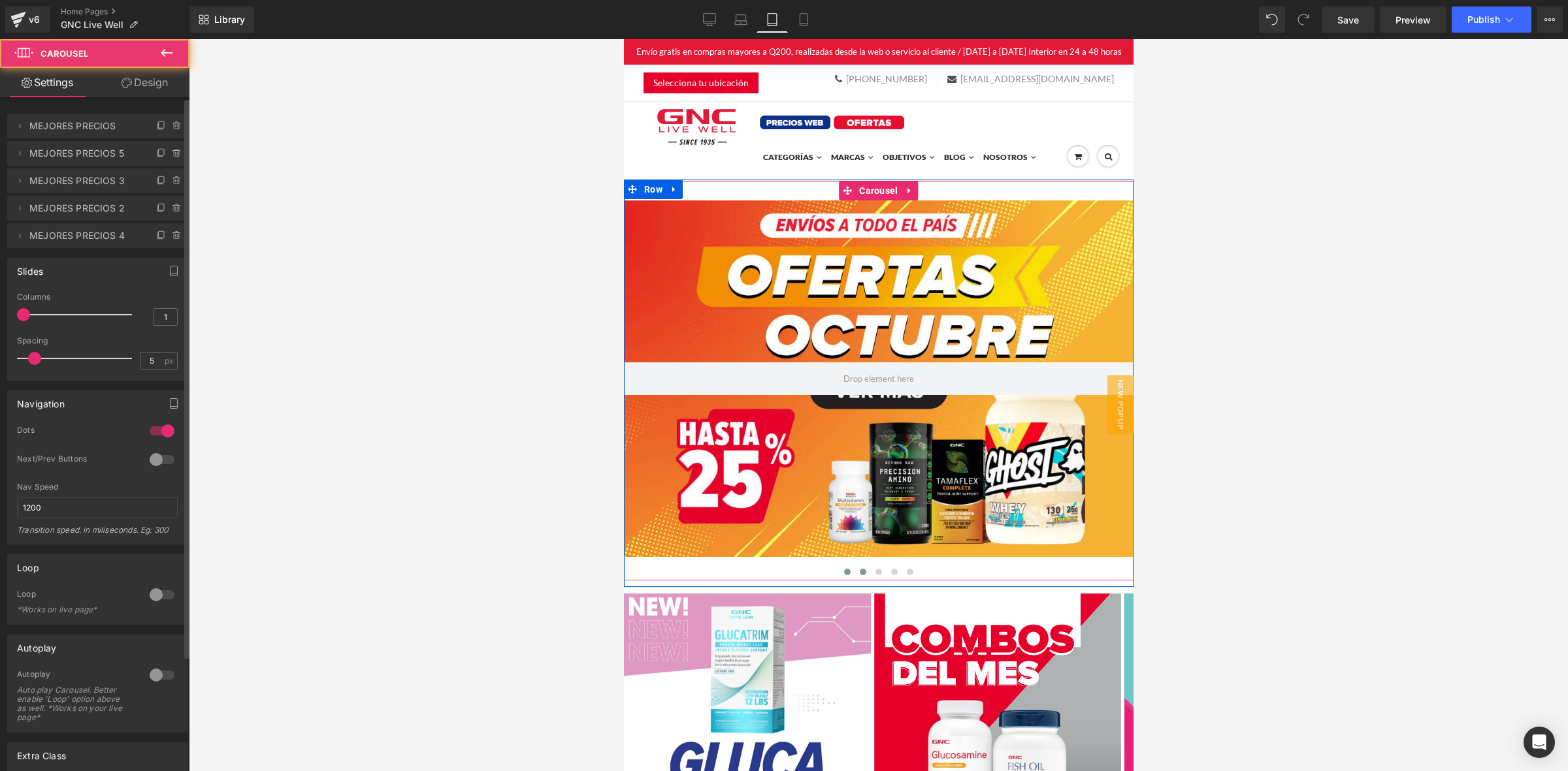
click at [843, 572] on span at bounding box center [847, 572] width 6 height 6
click at [867, 335] on div at bounding box center [878, 378] width 509 height 356
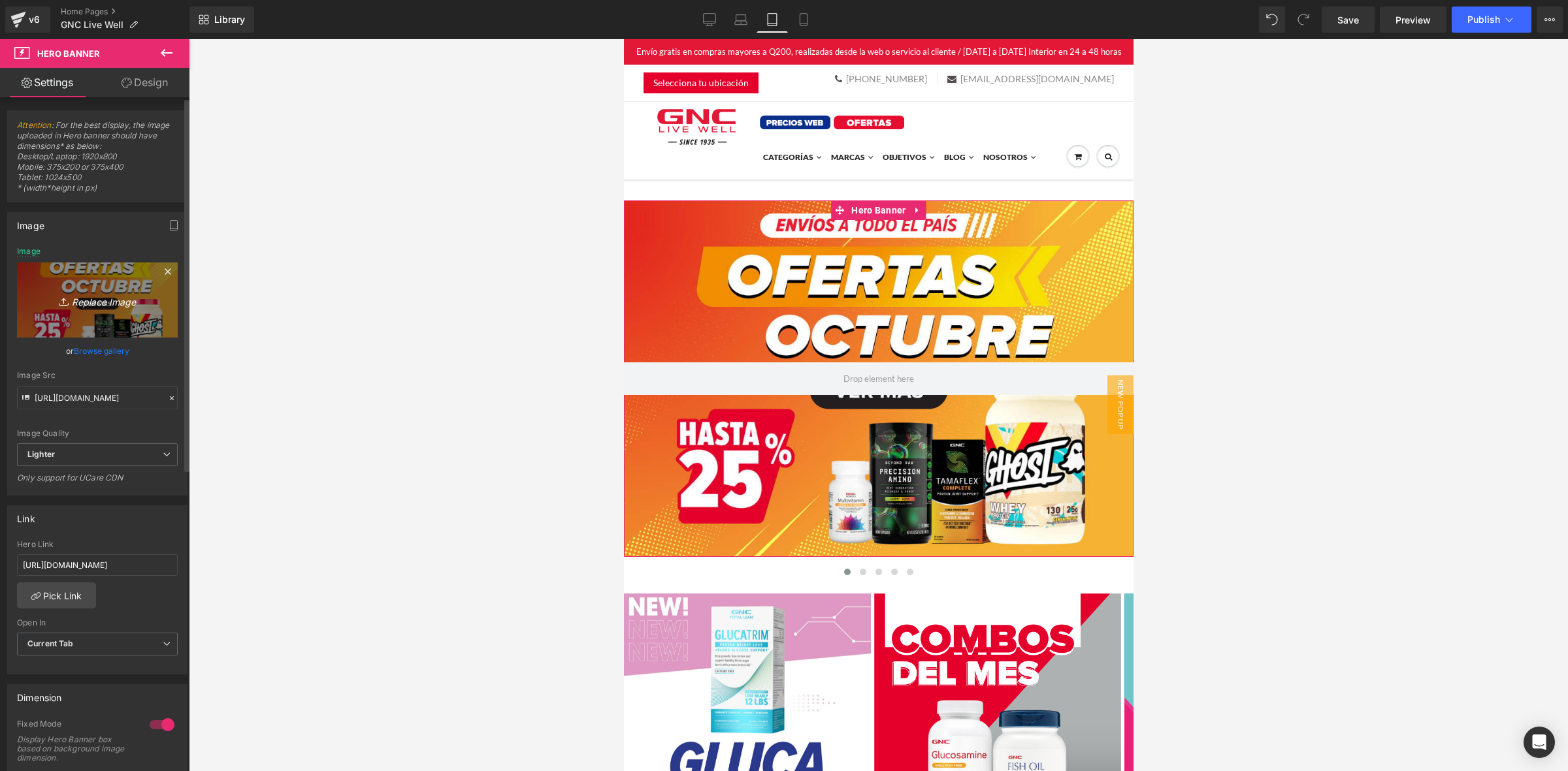
click at [68, 306] on icon at bounding box center [65, 301] width 13 height 13
type input "C:\fakepath\fundecan mobile.jpg"
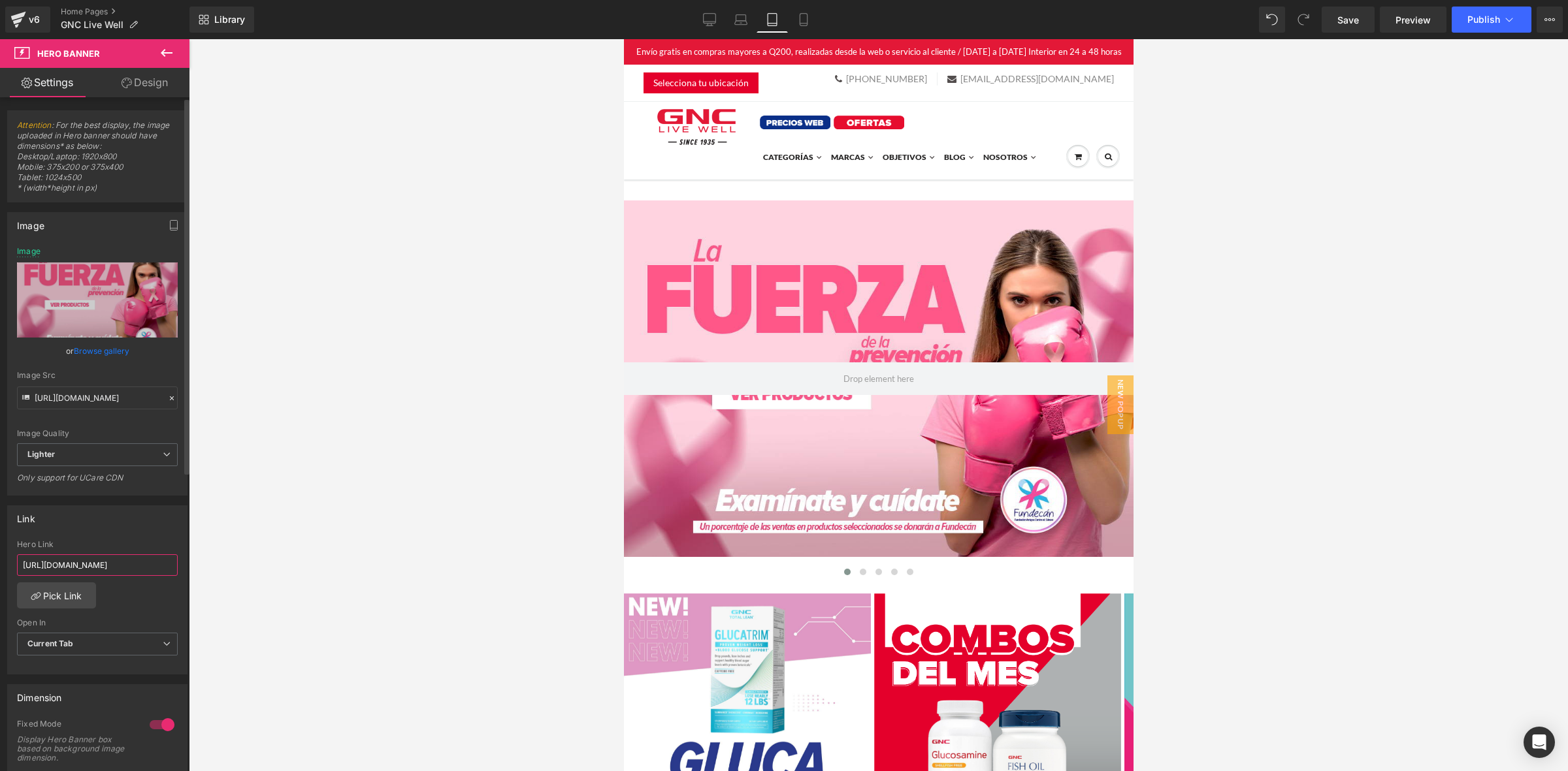
click at [87, 558] on input "[URL][DOMAIN_NAME]" at bounding box center [97, 565] width 161 height 22
paste input ".[DOMAIN_NAME][URL]"
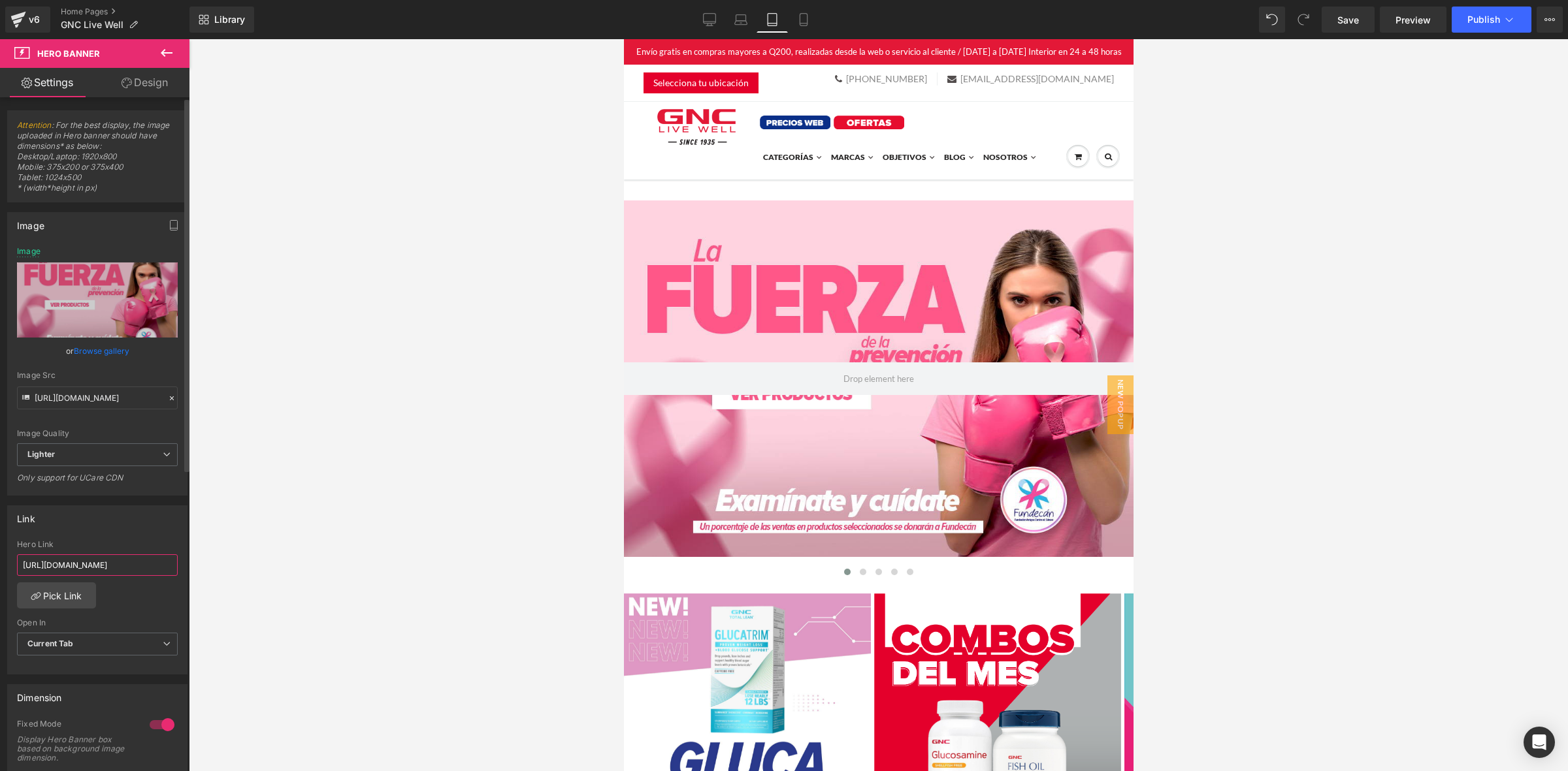
scroll to position [0, 60]
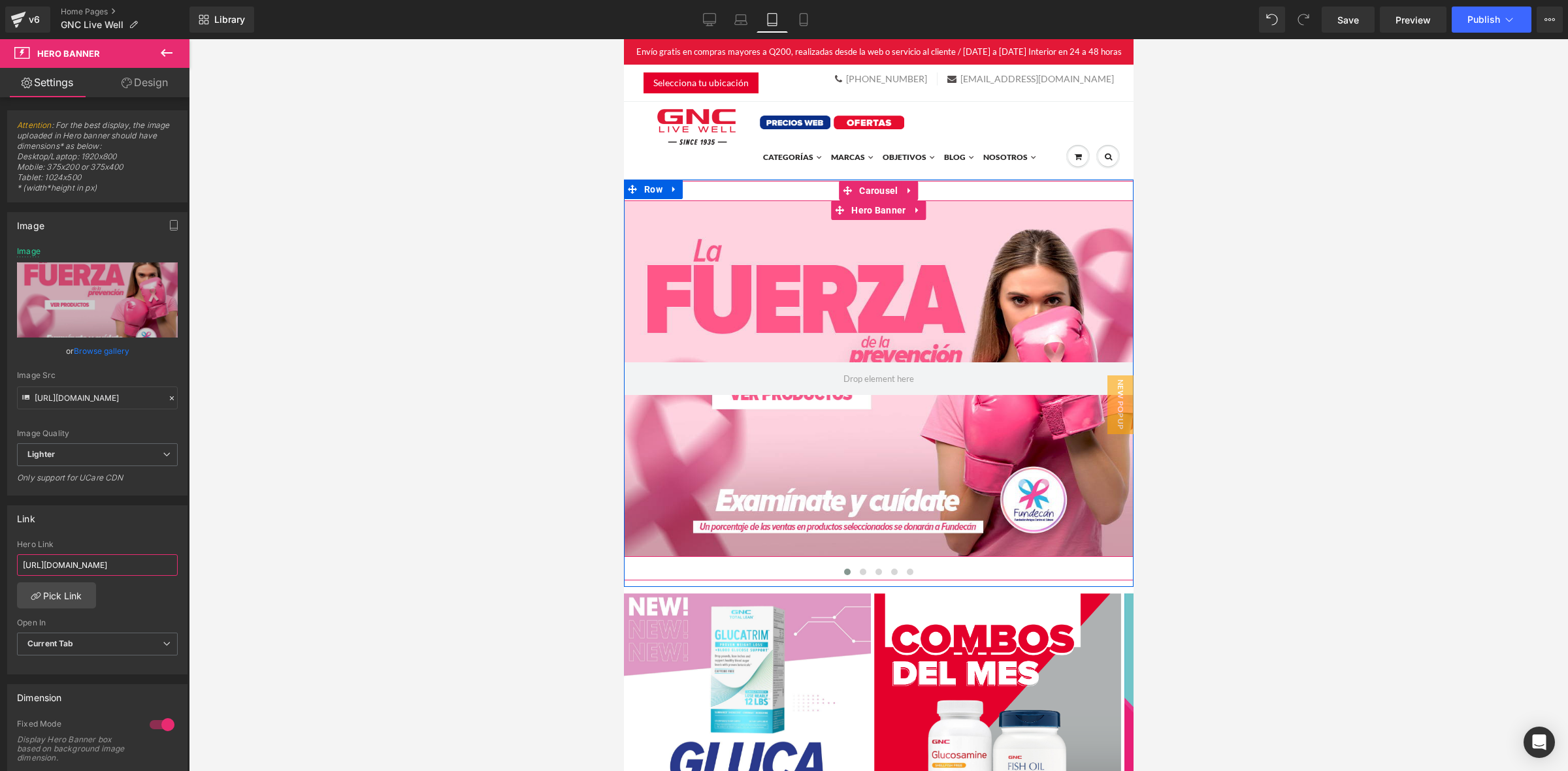
type input "[URL][DOMAIN_NAME]"
click at [854, 573] on button at bounding box center [862, 571] width 16 height 13
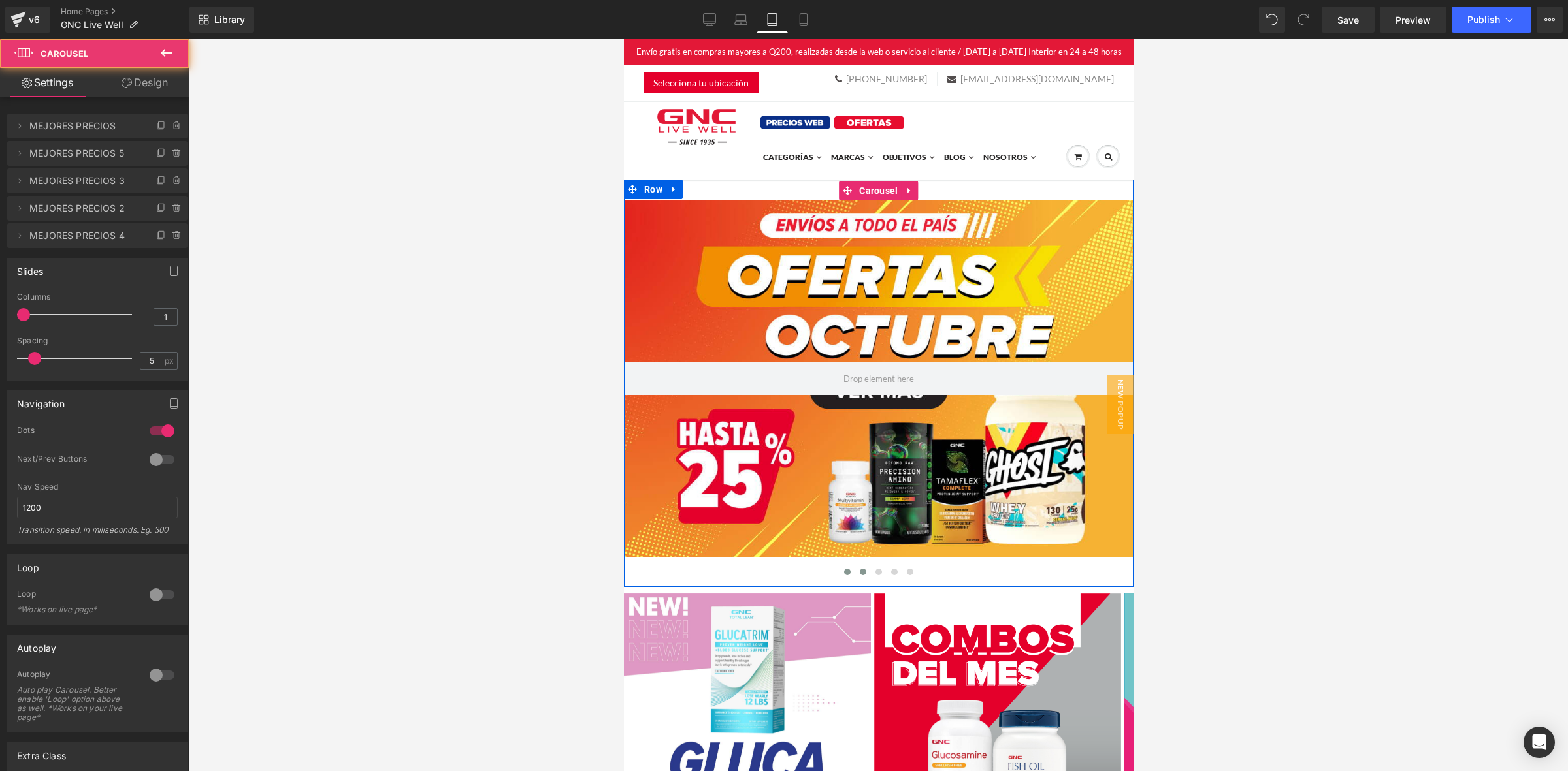
click at [843, 574] on span at bounding box center [847, 572] width 6 height 6
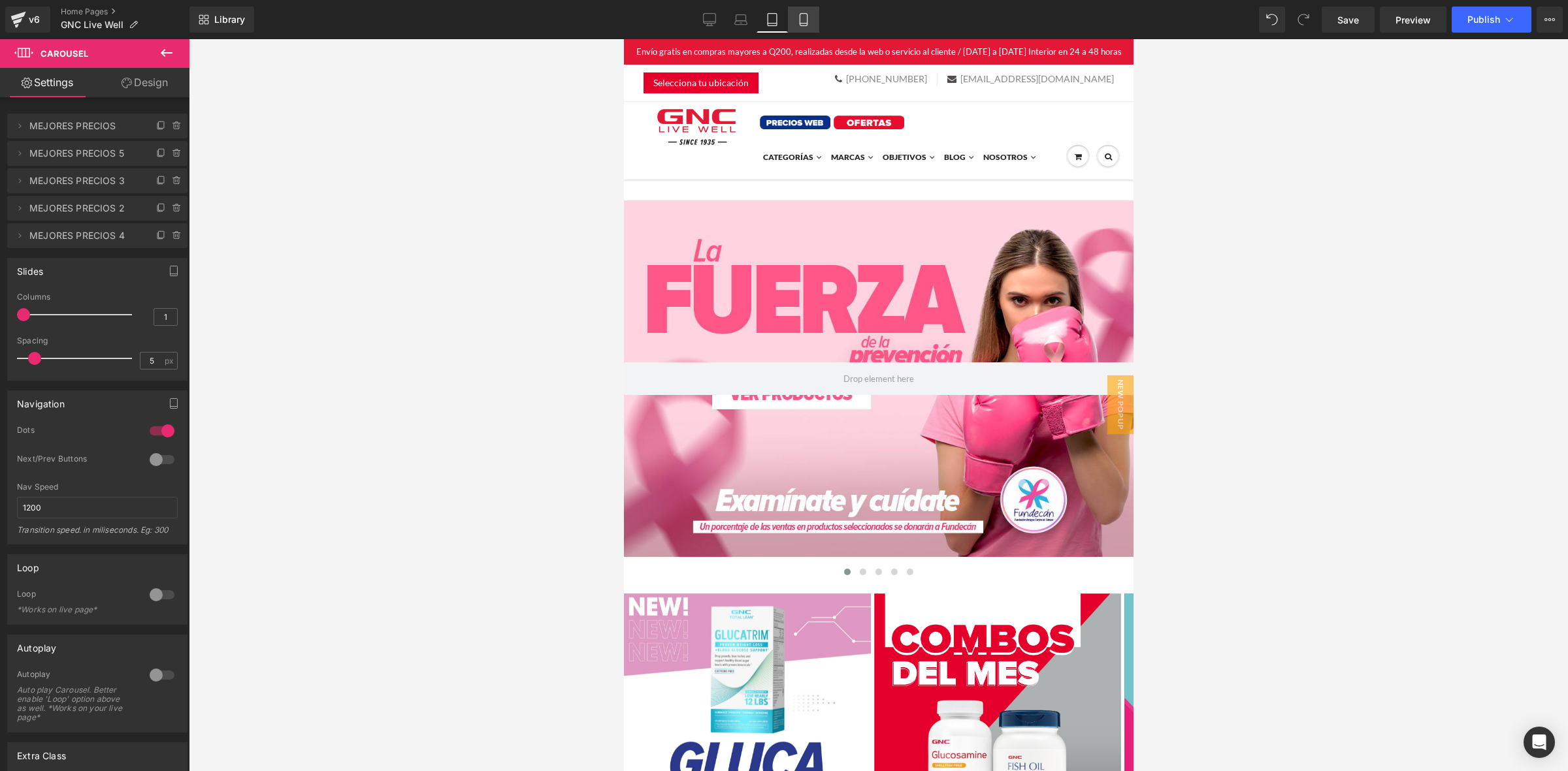
click at [810, 21] on link "Mobile" at bounding box center [803, 19] width 31 height 26
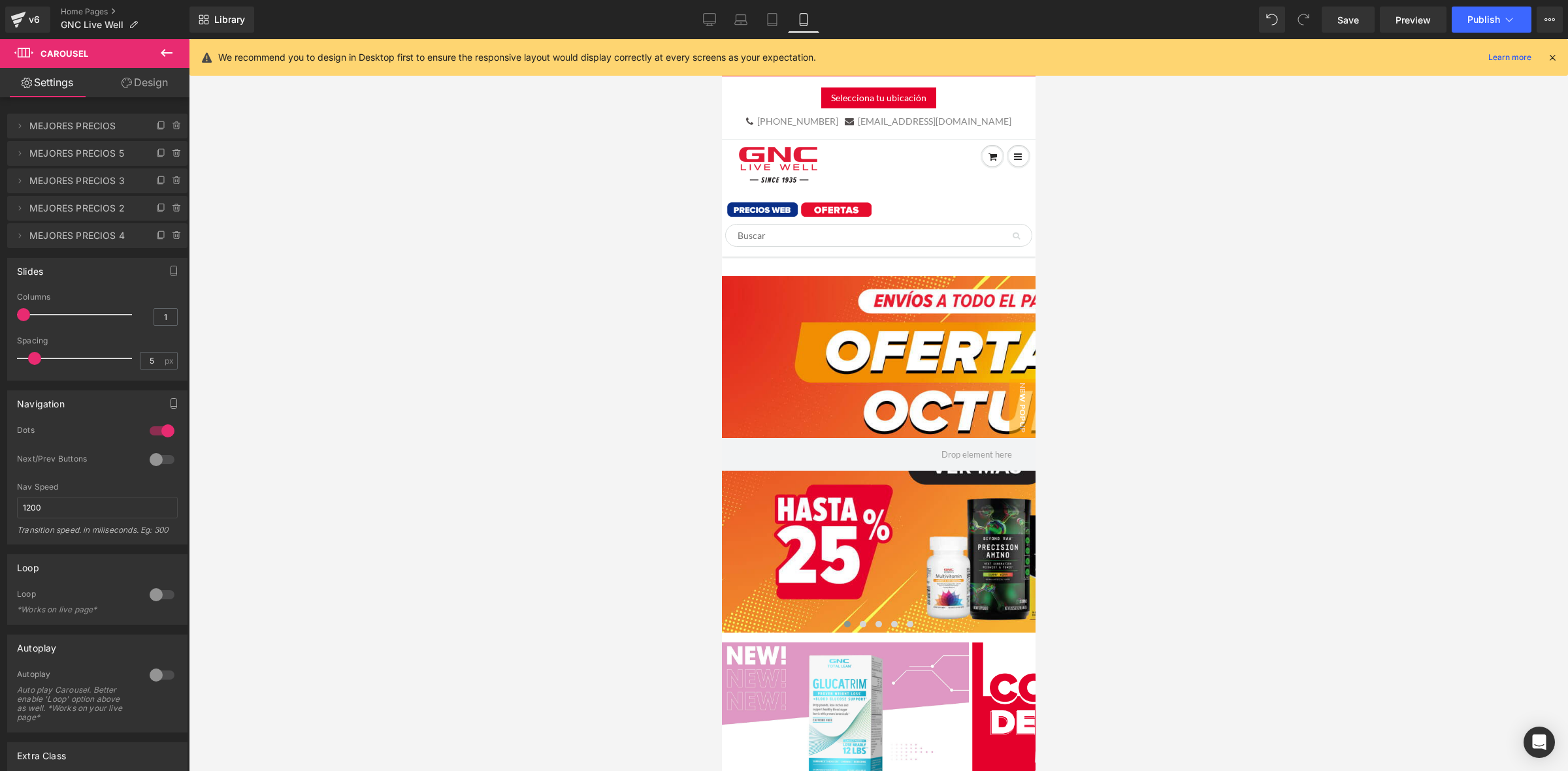
scroll to position [75, 0]
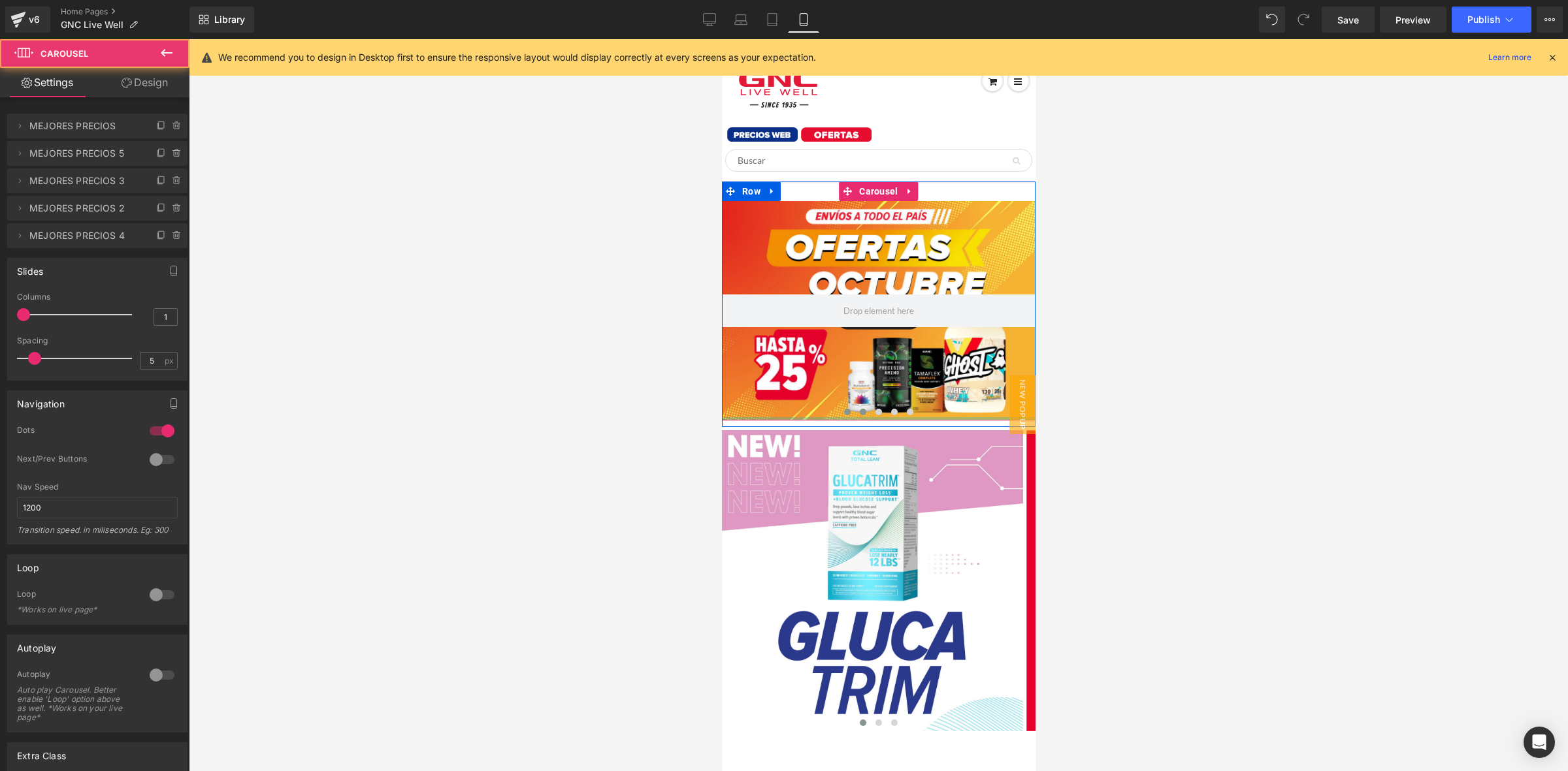
click at [859, 415] on span at bounding box center [862, 412] width 6 height 6
click at [847, 415] on button at bounding box center [847, 412] width 16 height 13
click at [855, 262] on div at bounding box center [878, 311] width 314 height 220
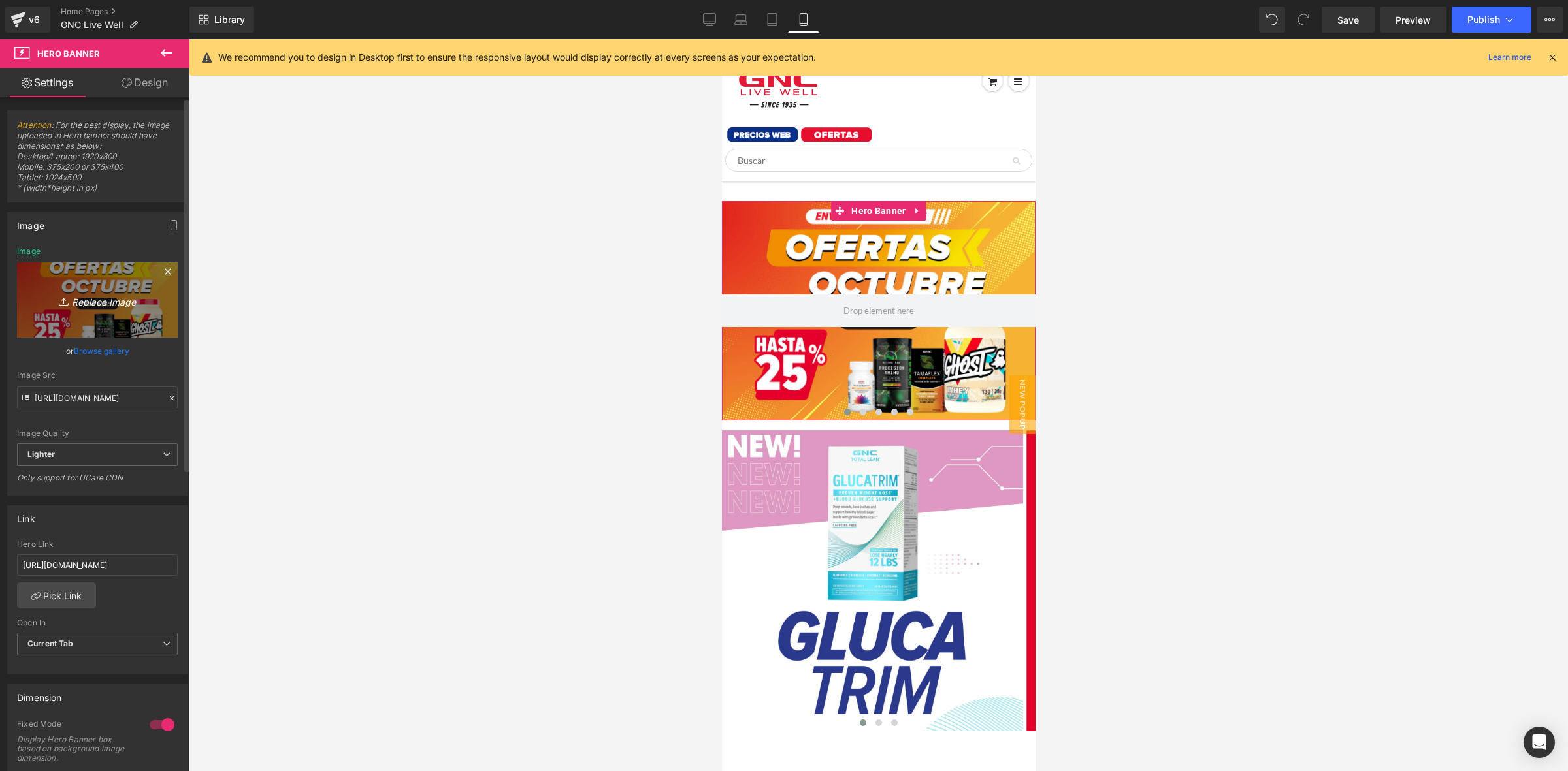
click at [98, 314] on link "Replace Image" at bounding box center [97, 300] width 161 height 75
type input "C:\fakepath\fundecan mobile.jpg"
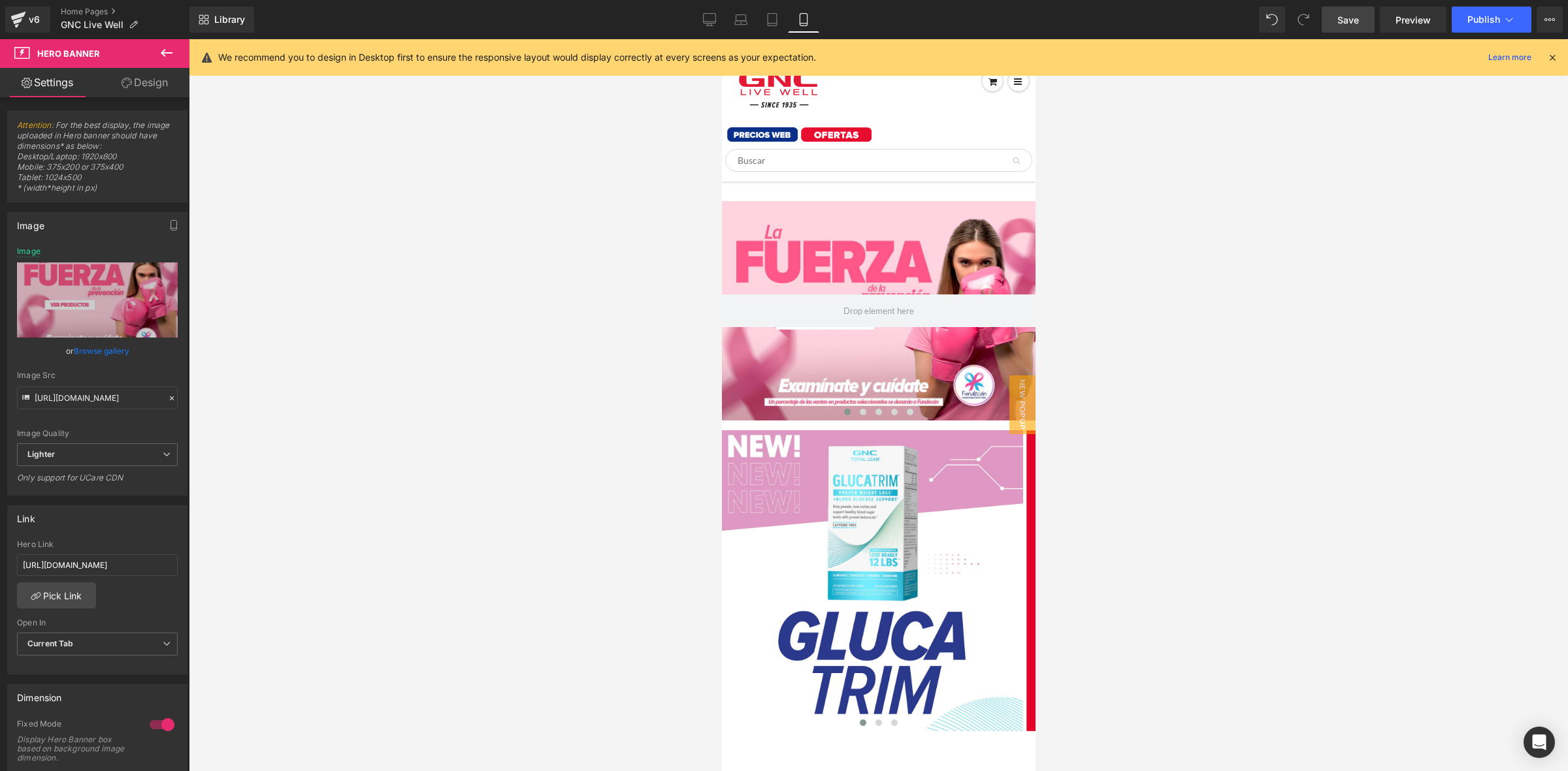
click at [1357, 19] on span "Save" at bounding box center [1348, 20] width 22 height 14
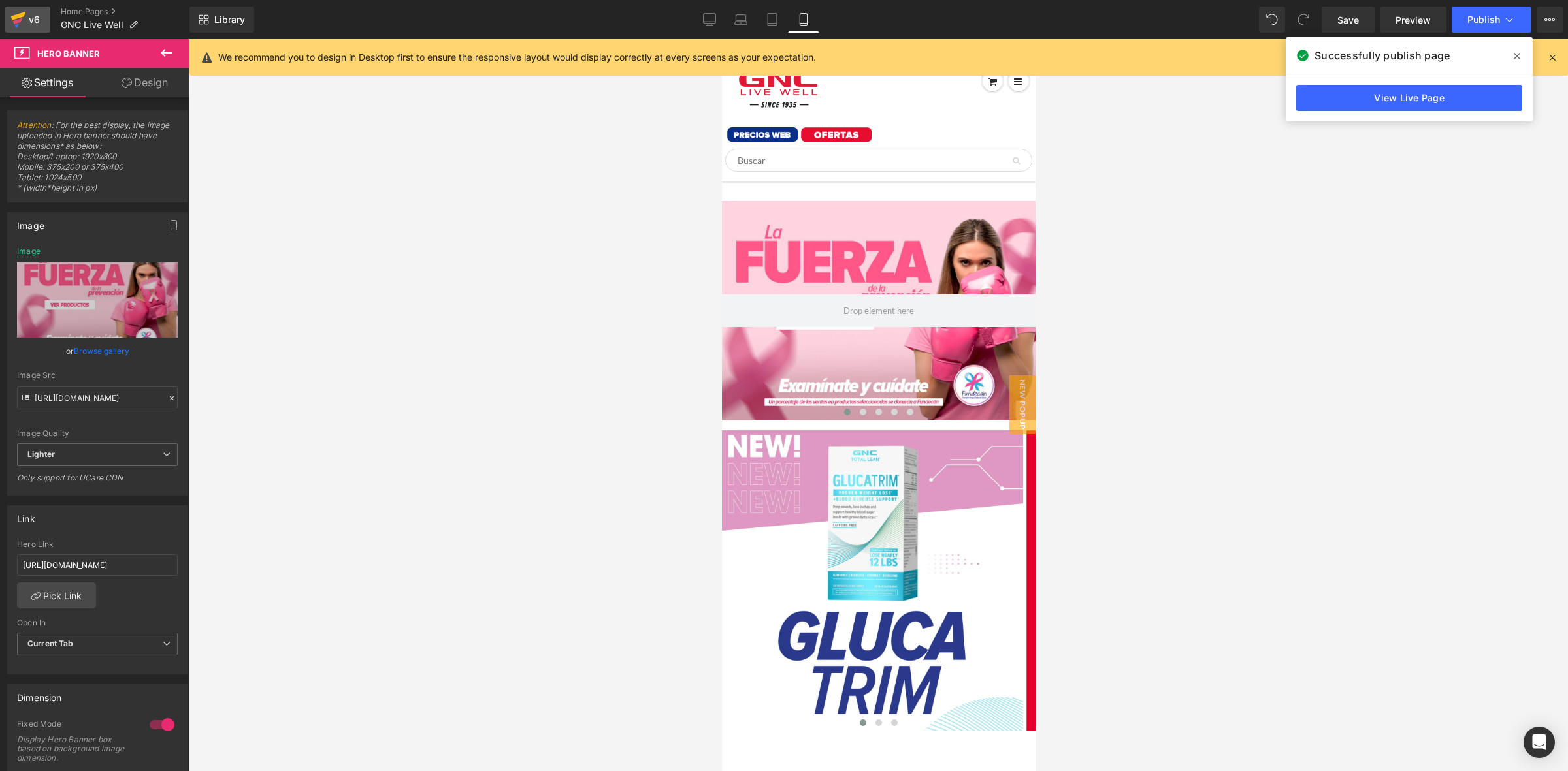
click at [22, 6] on icon at bounding box center [18, 19] width 16 height 33
